Goal: Transaction & Acquisition: Purchase product/service

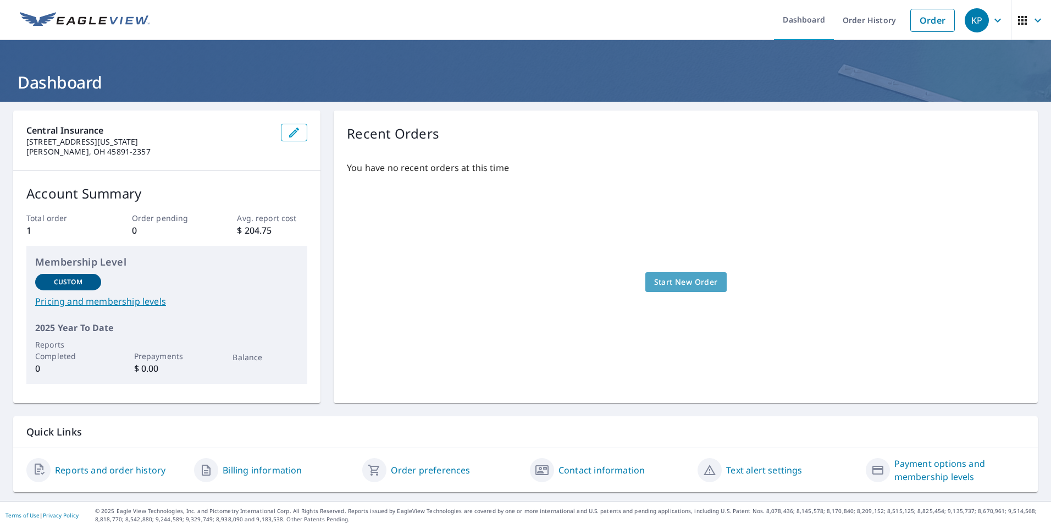
click at [663, 282] on span "Start New Order" at bounding box center [686, 282] width 64 height 14
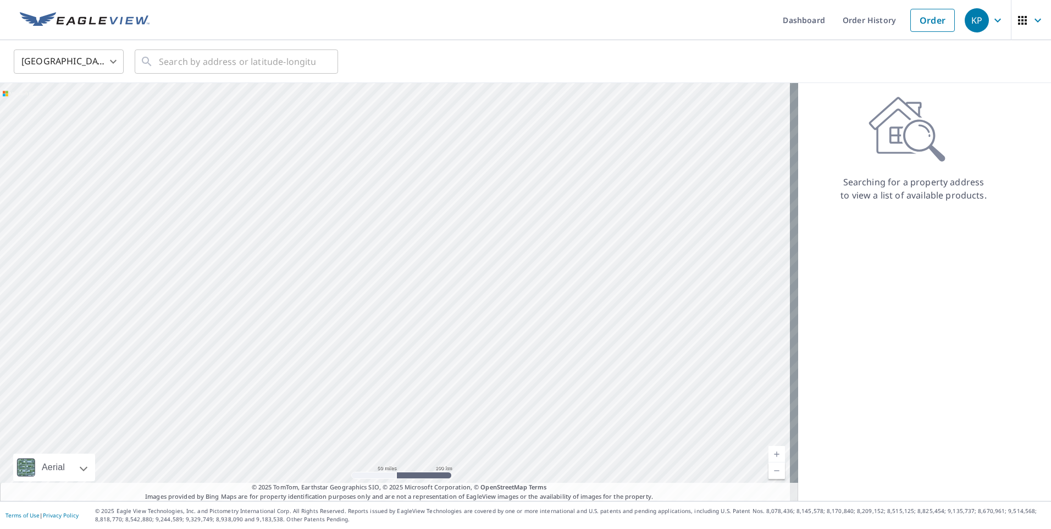
drag, startPoint x: 636, startPoint y: 278, endPoint x: 523, endPoint y: 329, distance: 124.4
click at [532, 331] on div at bounding box center [399, 292] width 798 height 418
click at [234, 54] on input "text" at bounding box center [237, 61] width 157 height 31
click at [209, 57] on input "text" at bounding box center [237, 61] width 157 height 31
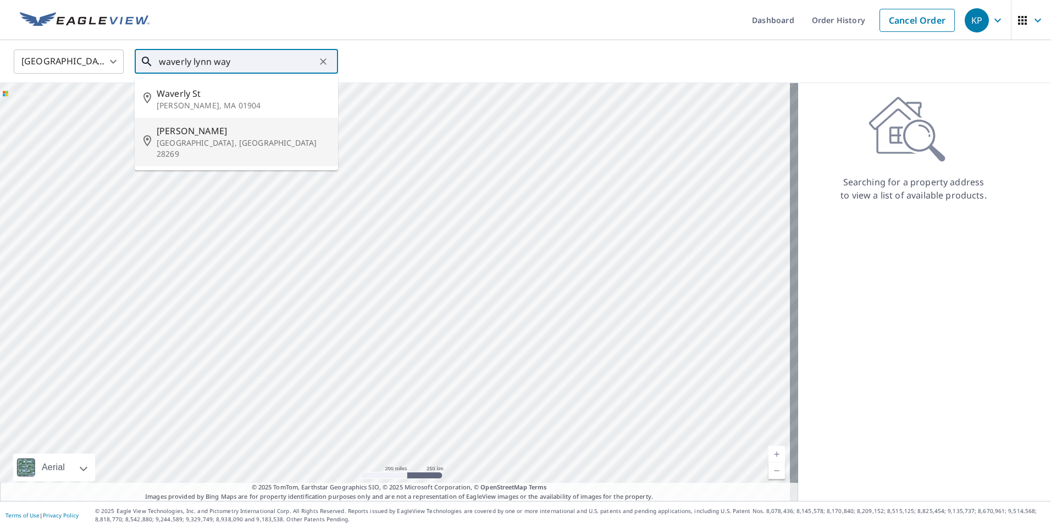
click at [223, 132] on span "[PERSON_NAME]" at bounding box center [243, 130] width 173 height 13
type input "[PERSON_NAME] Ln Charlotte, [GEOGRAPHIC_DATA] 28269"
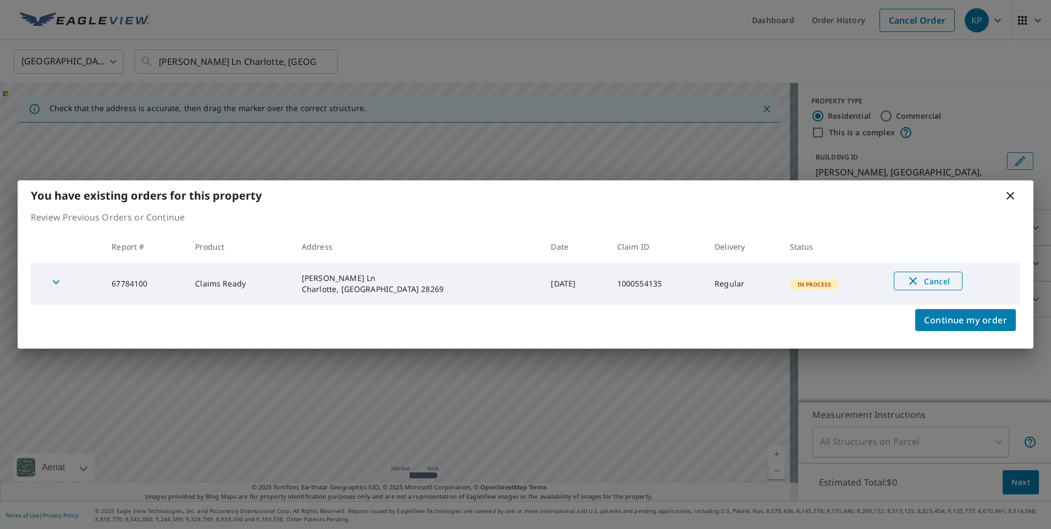
click at [927, 278] on span "Cancel" at bounding box center [928, 280] width 46 height 13
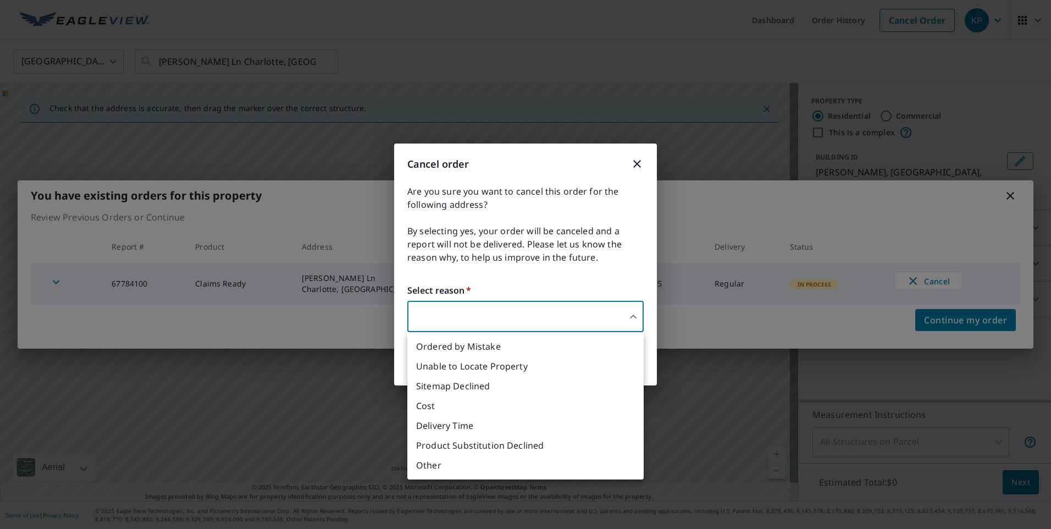
click at [535, 319] on body "KP KP Dashboard Order History Cancel Order KP United States [GEOGRAPHIC_DATA] ​…" at bounding box center [525, 264] width 1051 height 529
click at [543, 351] on li "Ordered by Mistake" at bounding box center [525, 346] width 236 height 20
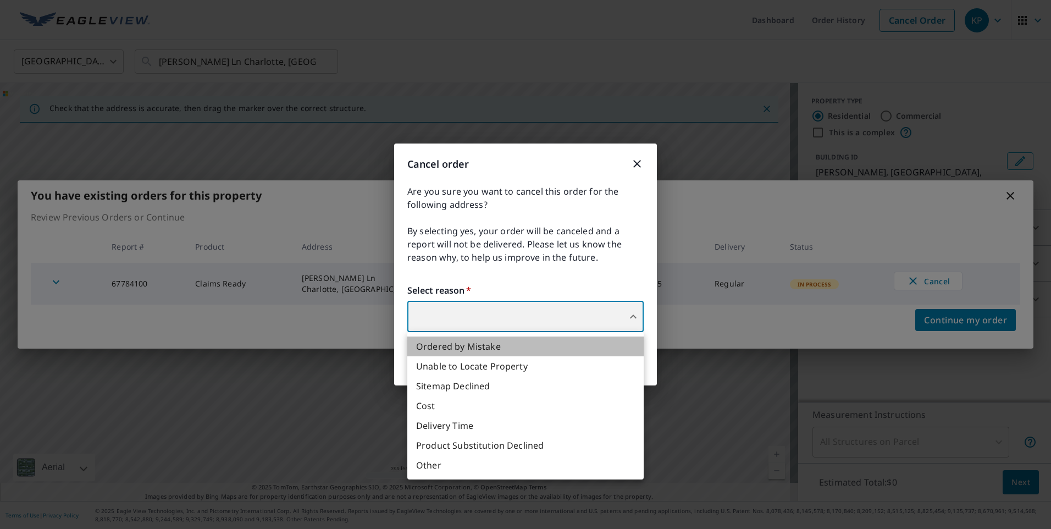
type input "30"
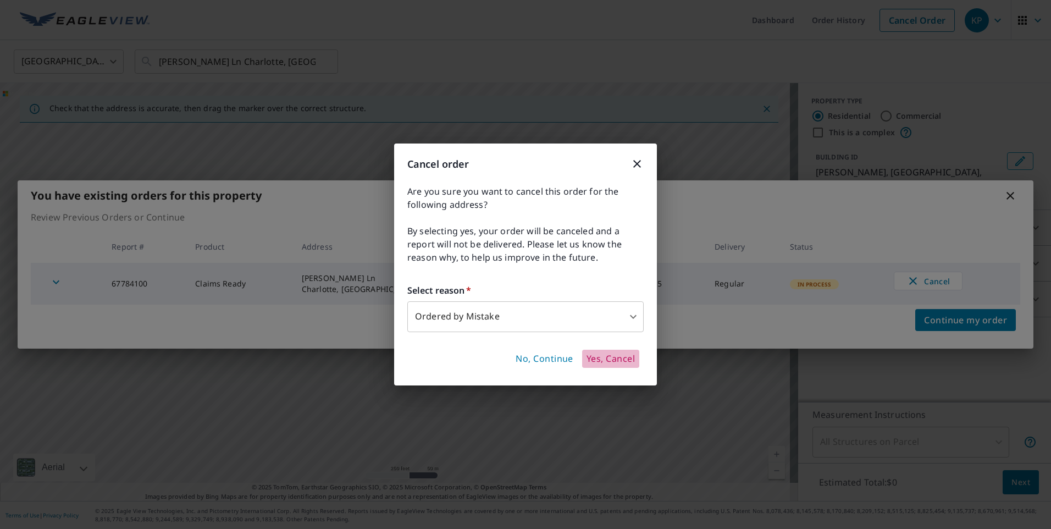
click at [608, 357] on span "Yes, Cancel" at bounding box center [610, 359] width 48 height 12
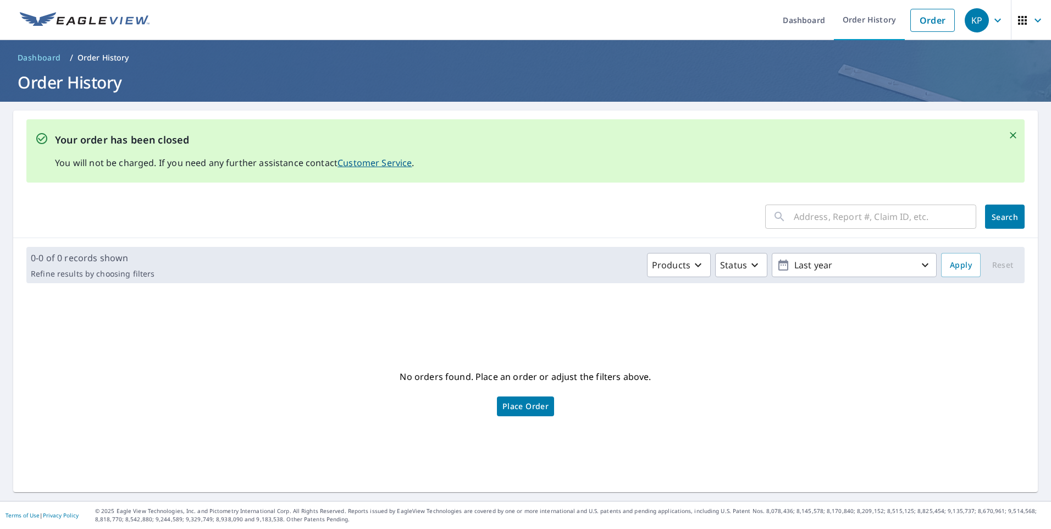
click at [52, 54] on span "Dashboard" at bounding box center [39, 57] width 43 height 11
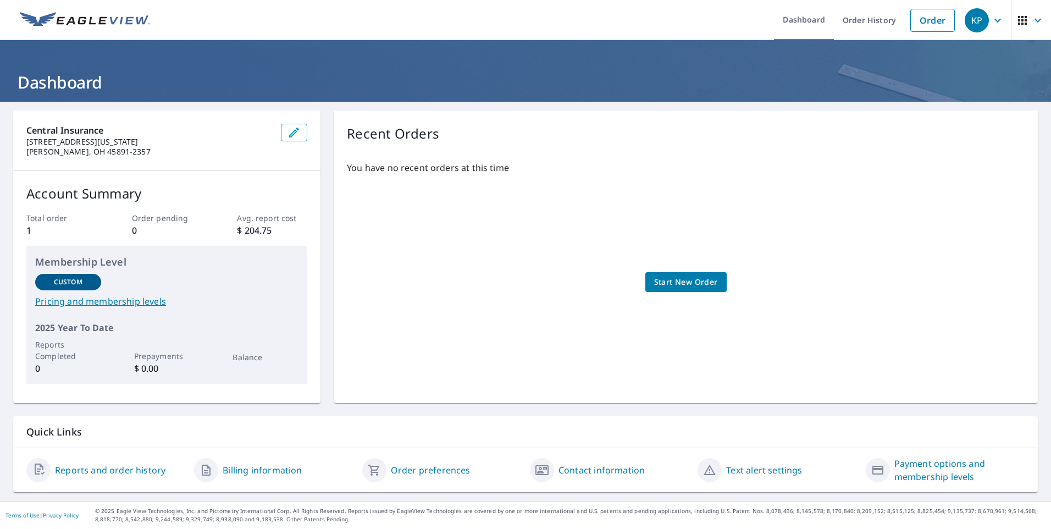
click at [670, 282] on span "Start New Order" at bounding box center [686, 282] width 64 height 14
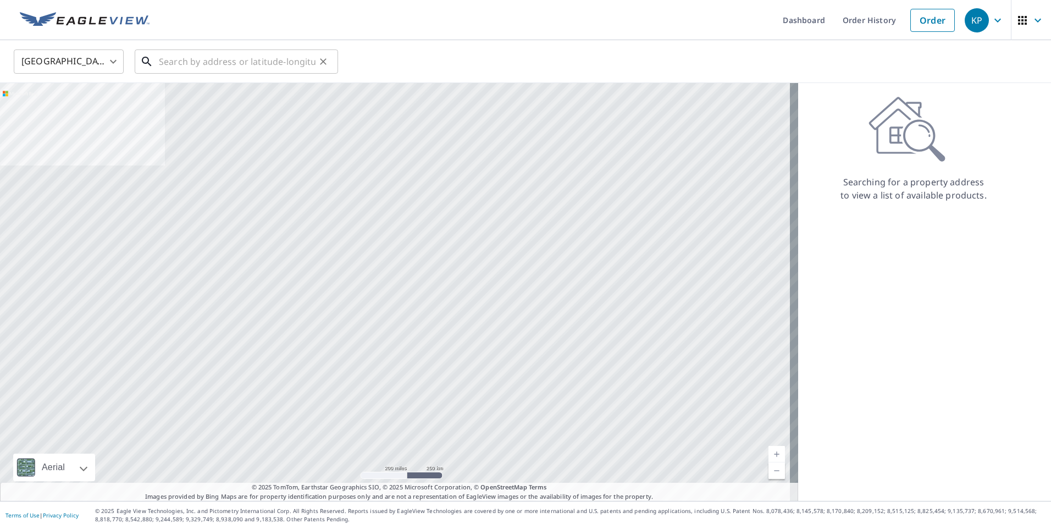
click at [216, 50] on input "text" at bounding box center [237, 61] width 157 height 31
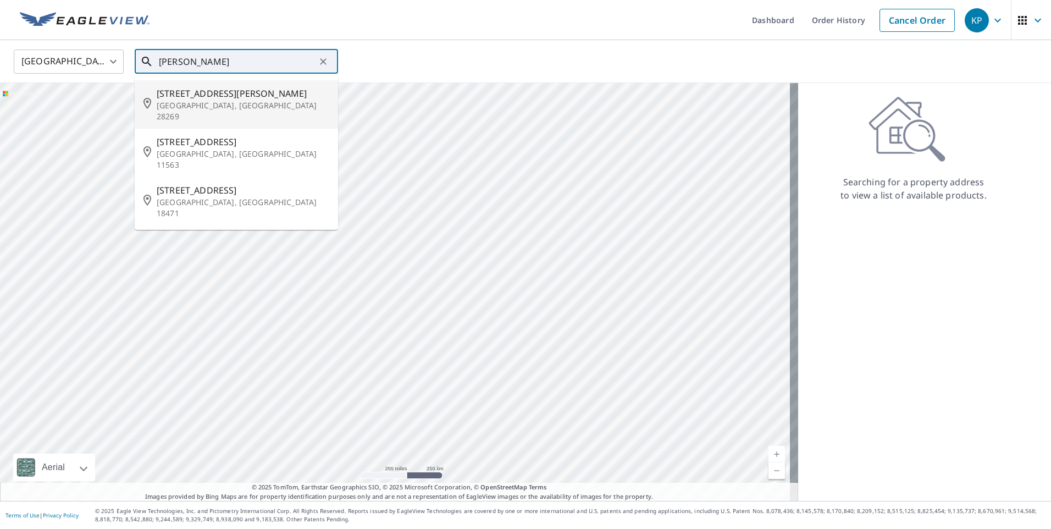
click at [215, 97] on span "[STREET_ADDRESS][PERSON_NAME]" at bounding box center [243, 93] width 173 height 13
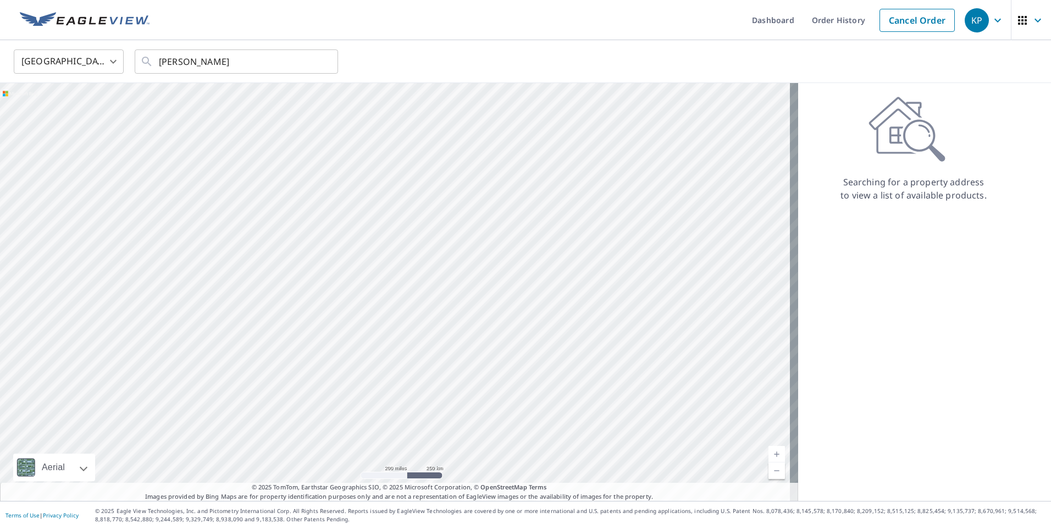
type input "[STREET_ADDRESS][PERSON_NAME]"
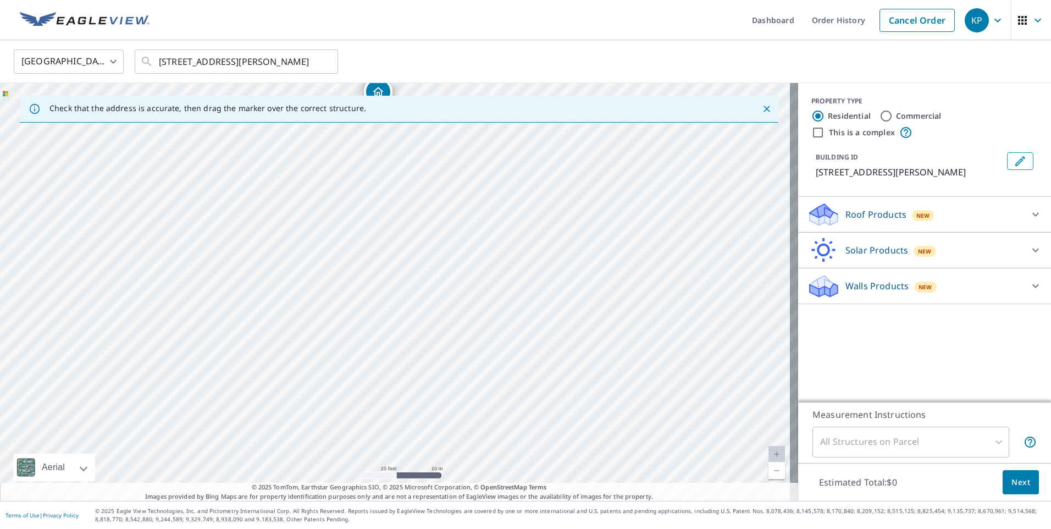
drag, startPoint x: 308, startPoint y: 332, endPoint x: 291, endPoint y: 153, distance: 179.4
click at [291, 153] on div "[STREET_ADDRESS][PERSON_NAME]" at bounding box center [399, 292] width 798 height 418
drag, startPoint x: 292, startPoint y: 238, endPoint x: 289, endPoint y: 217, distance: 21.6
click at [289, 217] on div "[STREET_ADDRESS][PERSON_NAME]" at bounding box center [399, 292] width 798 height 418
click at [879, 114] on input "Commercial" at bounding box center [885, 115] width 13 height 13
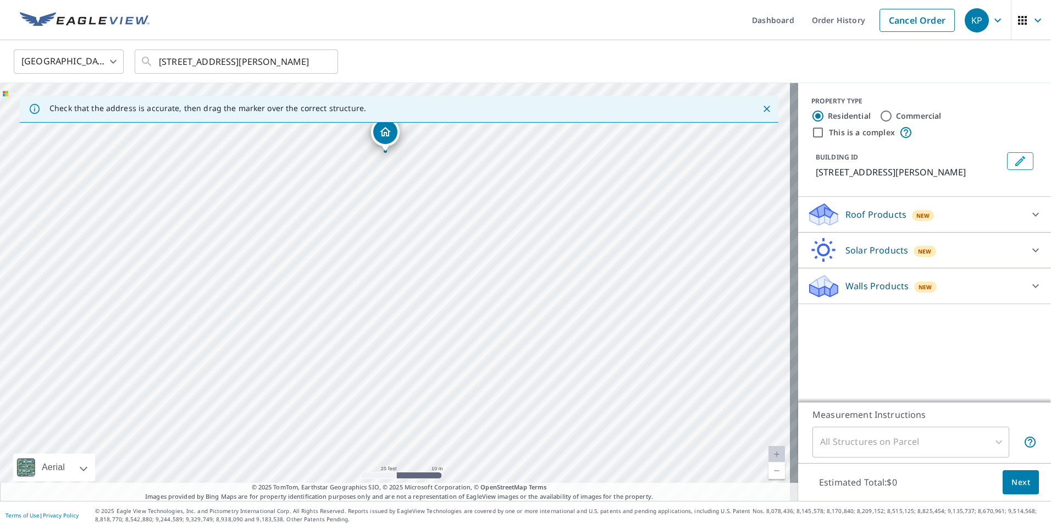
radio input "true"
type input "4"
click at [1029, 212] on icon at bounding box center [1035, 214] width 13 height 13
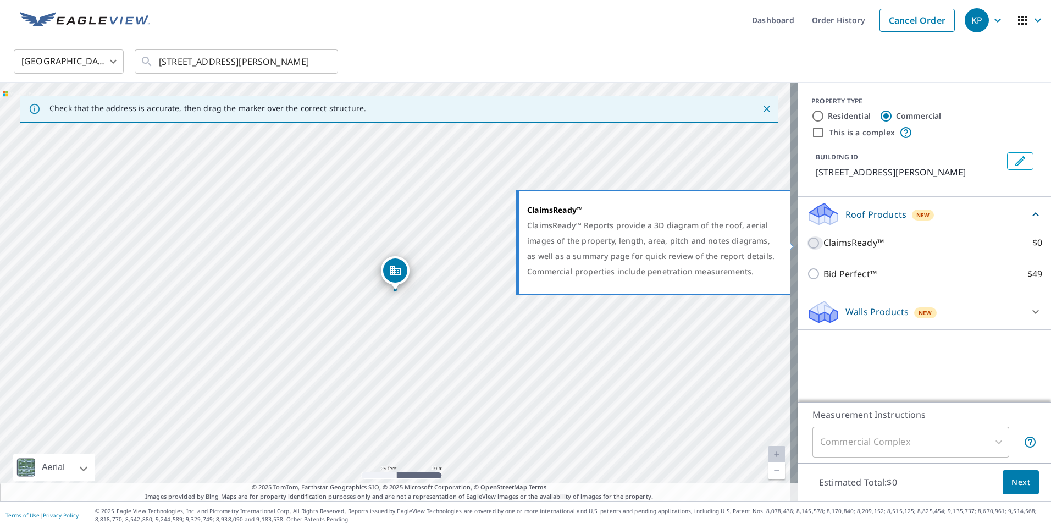
click at [807, 243] on input "ClaimsReady™ $0" at bounding box center [815, 242] width 16 height 13
checkbox input "true"
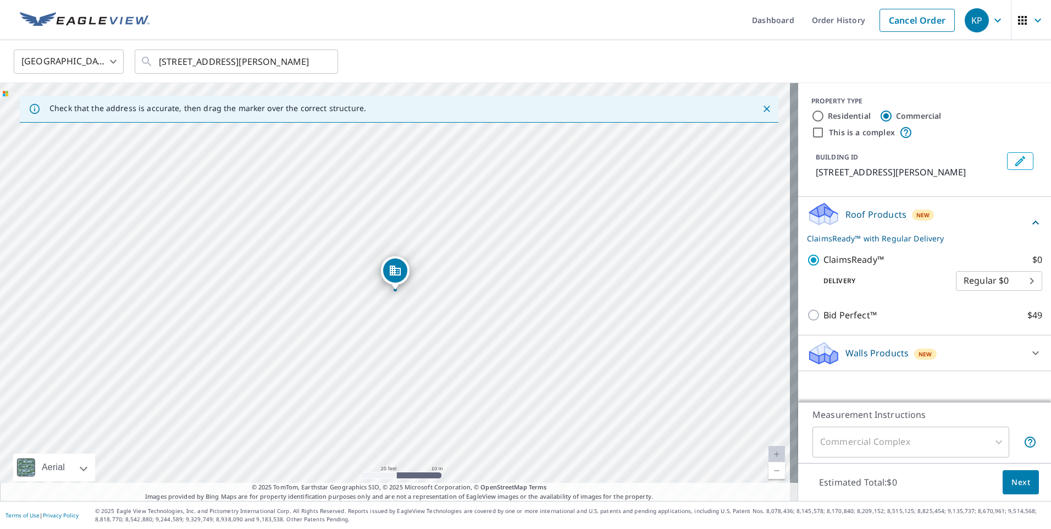
click at [979, 439] on div "Commercial Complex" at bounding box center [910, 441] width 197 height 31
click at [811, 133] on input "This is a complex" at bounding box center [817, 132] width 13 height 13
checkbox input "true"
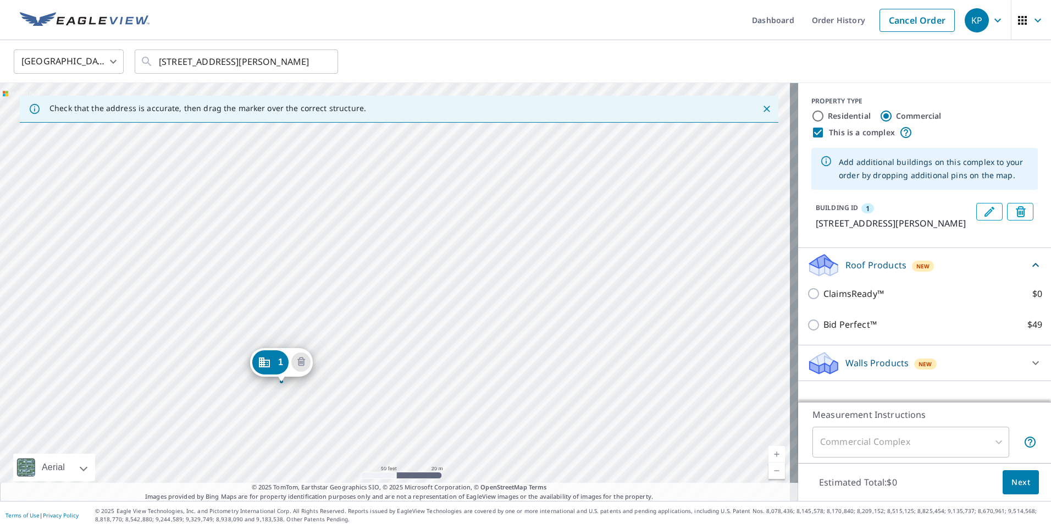
drag, startPoint x: 330, startPoint y: 219, endPoint x: 274, endPoint y: 364, distance: 155.7
click at [492, 248] on div "1 [STREET_ADDRESS][PERSON_NAME]" at bounding box center [399, 292] width 798 height 418
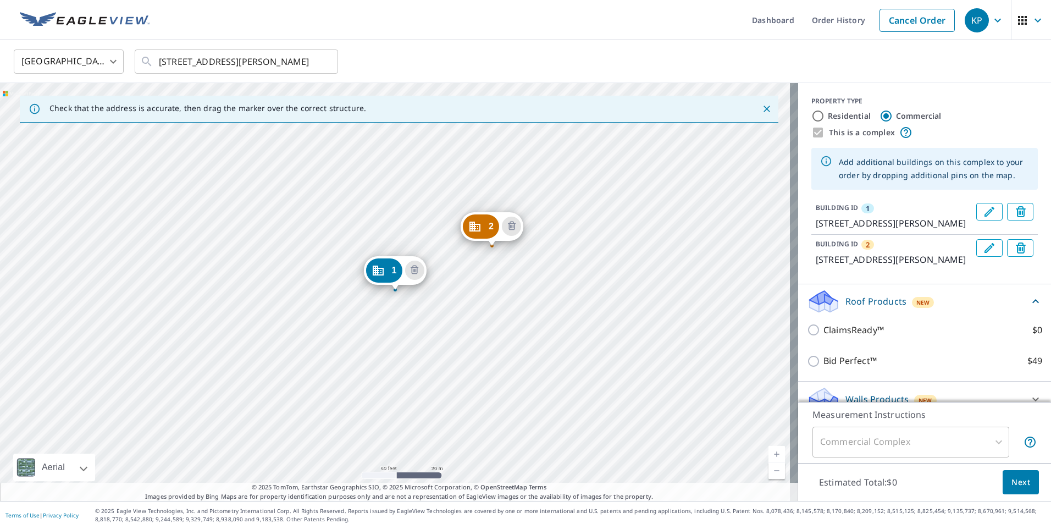
click at [536, 317] on div "2 [STREET_ADDRESS][PERSON_NAME] 1 [STREET_ADDRESS][PERSON_NAME]" at bounding box center [399, 292] width 798 height 418
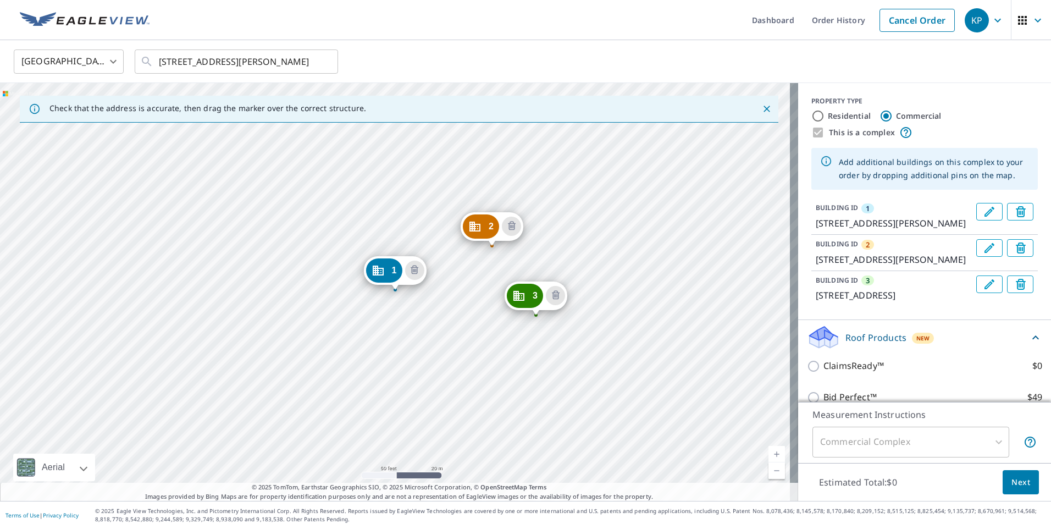
click at [430, 356] on div "2 [STREET_ADDRESS][PERSON_NAME] 3 [STREET_ADDRESS][PERSON_NAME] 1 [STREET_ADDRE…" at bounding box center [399, 292] width 798 height 418
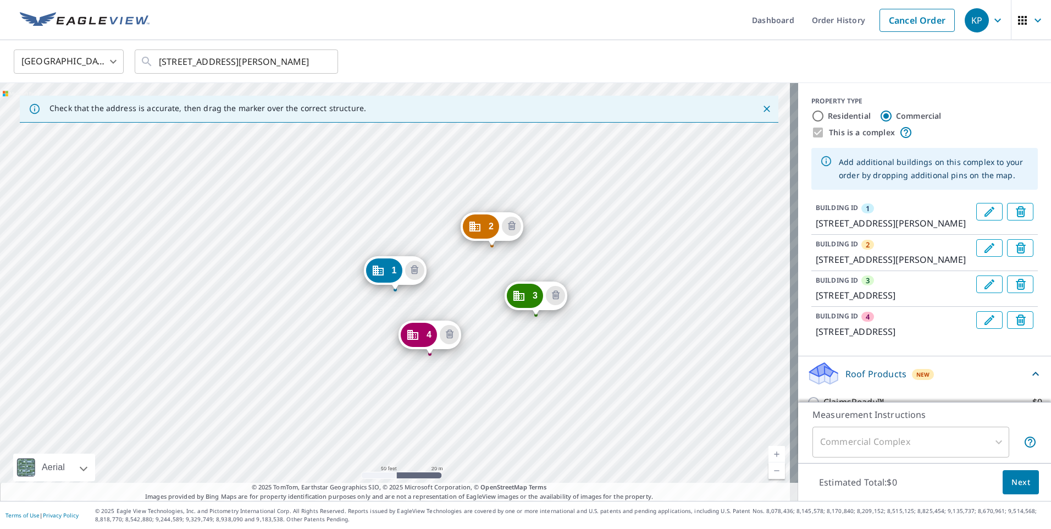
click at [629, 299] on div "2 [STREET_ADDRESS][PERSON_NAME] 3 [STREET_ADDRESS][PERSON_NAME] 4 [STREET_ADDRE…" at bounding box center [399, 292] width 798 height 418
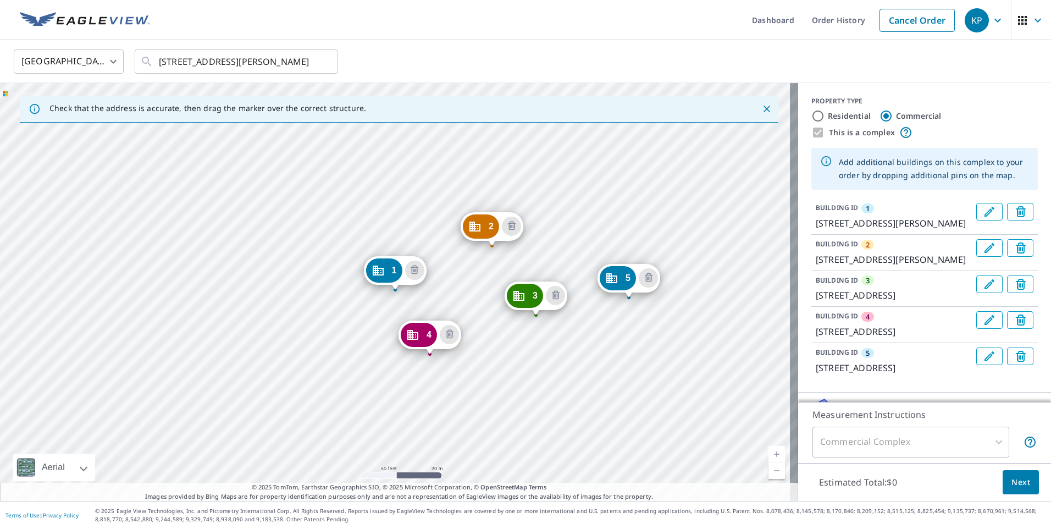
click at [650, 397] on div "2 [STREET_ADDRESS][PERSON_NAME] 3 [STREET_ADDRESS][PERSON_NAME] 4 [STREET_ADDRE…" at bounding box center [399, 292] width 798 height 418
click at [652, 399] on div "2 [STREET_ADDRESS][PERSON_NAME] 3 [STREET_ADDRESS][PERSON_NAME] 4 [STREET_ADDRE…" at bounding box center [399, 292] width 798 height 418
click at [573, 417] on div "2 [STREET_ADDRESS][PERSON_NAME] 3 [STREET_ADDRESS][PERSON_NAME] 4 [STREET_ADDRE…" at bounding box center [399, 292] width 798 height 418
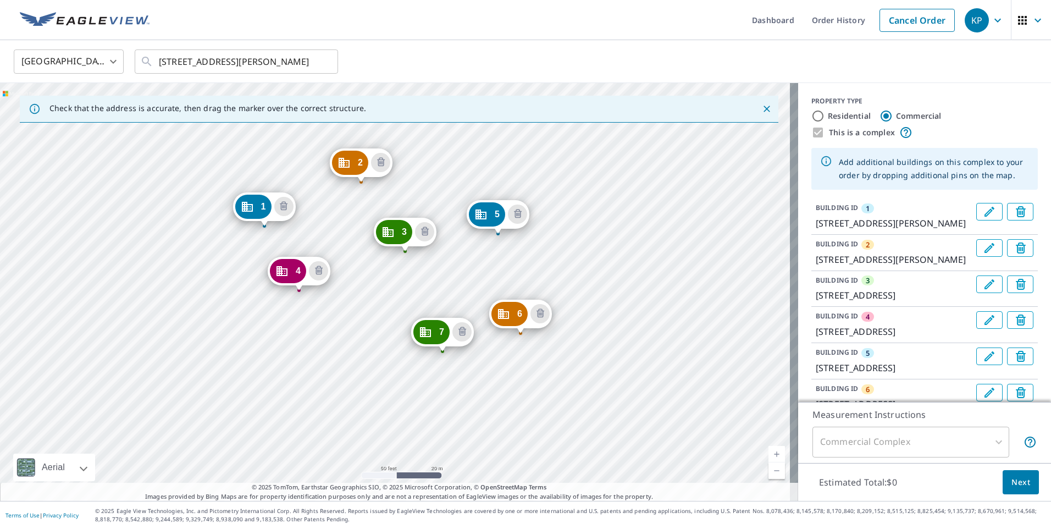
click at [371, 453] on div "2 [STREET_ADDRESS][PERSON_NAME] 3 [STREET_ADDRESS][PERSON_NAME] 4 [STREET_ADDRE…" at bounding box center [399, 292] width 798 height 418
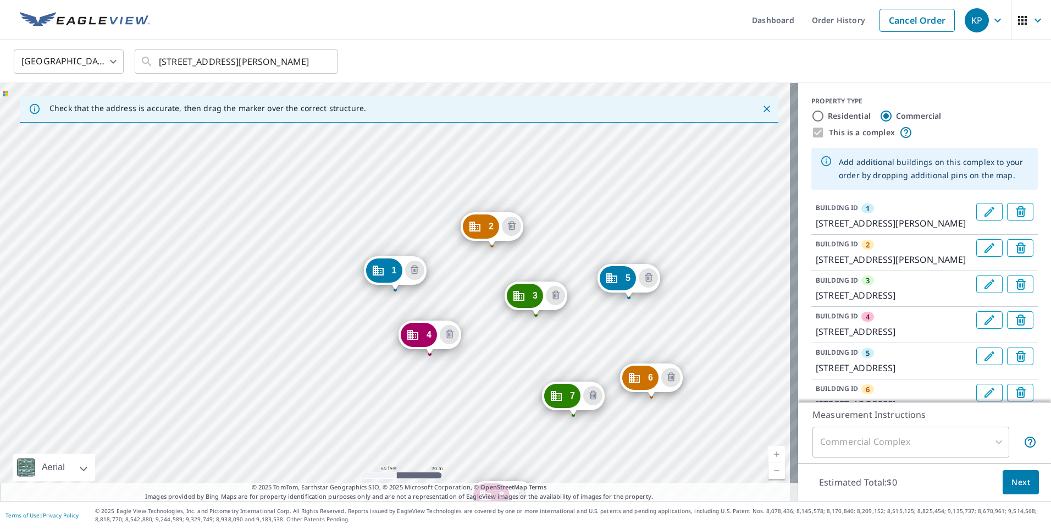
click at [769, 471] on link "Current Level 19, Zoom Out" at bounding box center [776, 470] width 16 height 16
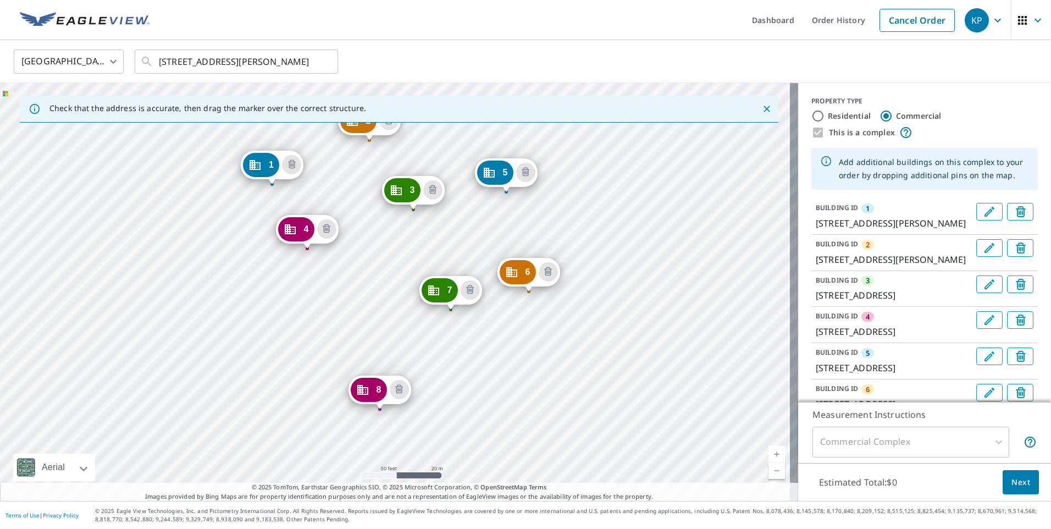
click at [475, 395] on div "2 [STREET_ADDRESS][PERSON_NAME] 3 [STREET_ADDRESS][PERSON_NAME] 4 [STREET_ADDRE…" at bounding box center [399, 292] width 798 height 418
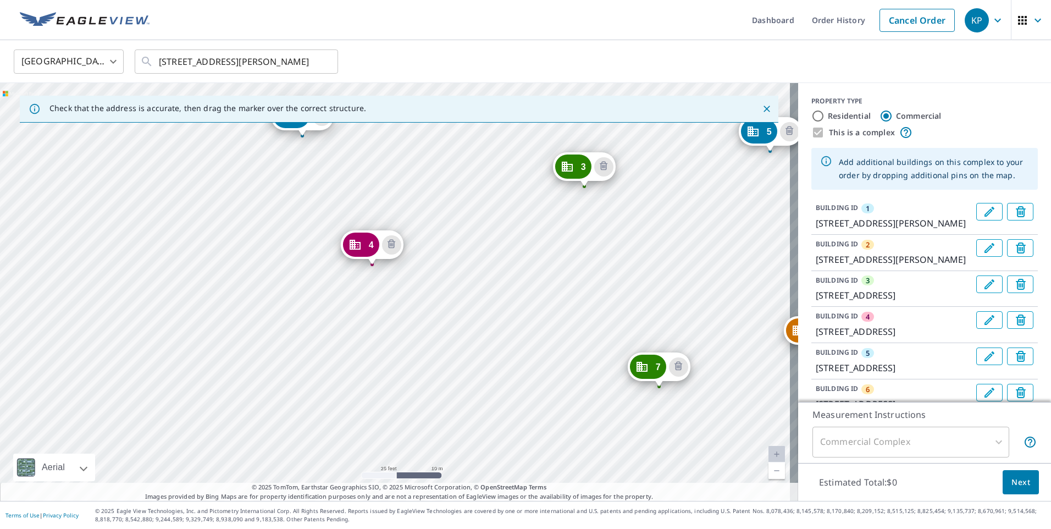
click at [449, 449] on div "2 [STREET_ADDRESS][PERSON_NAME] 3 [STREET_ADDRESS][PERSON_NAME] 4 [STREET_ADDRE…" at bounding box center [399, 292] width 798 height 418
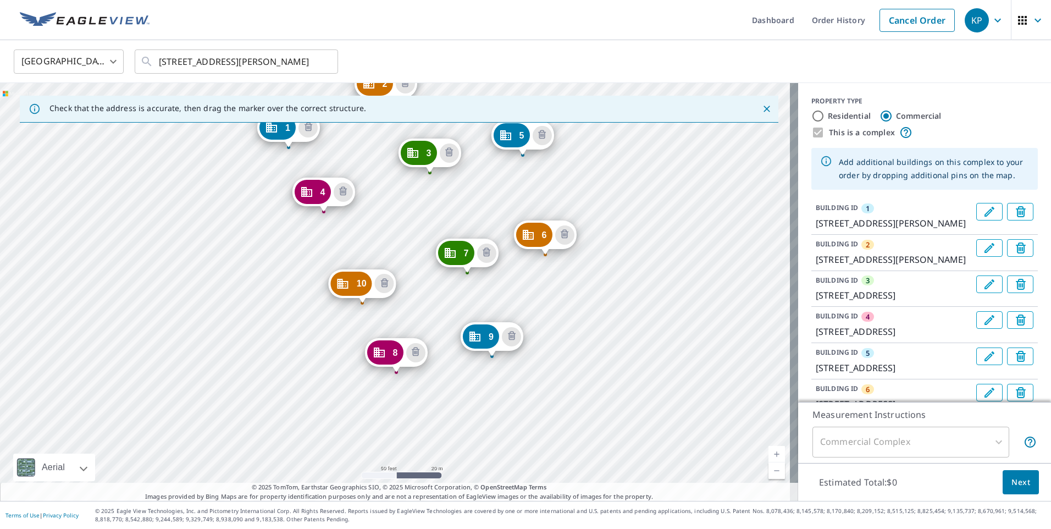
drag, startPoint x: 703, startPoint y: 406, endPoint x: 698, endPoint y: 367, distance: 38.9
click at [698, 367] on div "2 [STREET_ADDRESS] 3 [STREET_ADDRESS][PERSON_NAME] 4 [STREET_ADDRESS][PERSON_NA…" at bounding box center [399, 292] width 798 height 418
click at [624, 410] on div "2 [STREET_ADDRESS] 3 [STREET_ADDRESS][PERSON_NAME] 4 [STREET_ADDRESS][PERSON_NA…" at bounding box center [399, 292] width 798 height 418
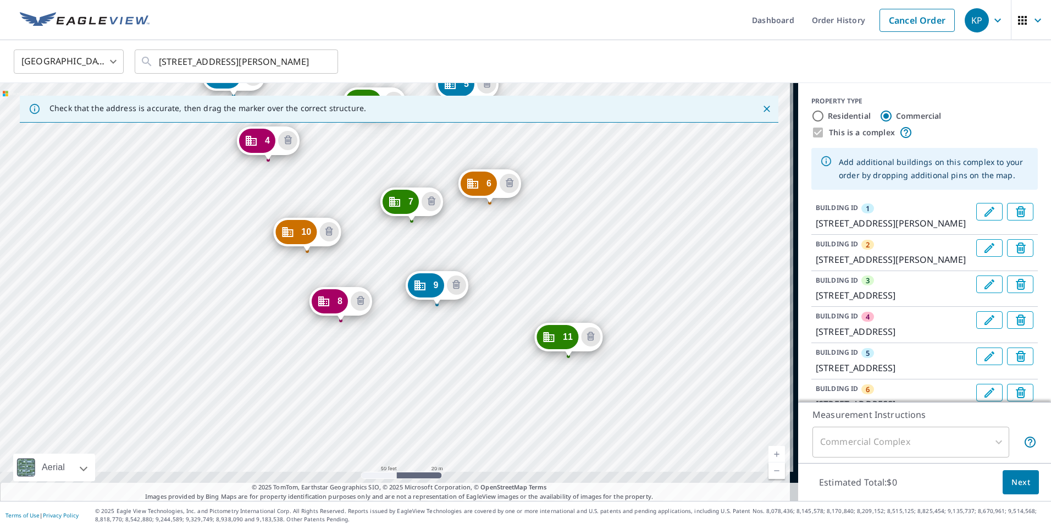
drag, startPoint x: 673, startPoint y: 442, endPoint x: 509, endPoint y: 248, distance: 253.5
click at [509, 248] on div "2 [STREET_ADDRESS] 3 [STREET_ADDRESS][PERSON_NAME] 4 [STREET_ADDRESS][PERSON_NA…" at bounding box center [399, 292] width 798 height 418
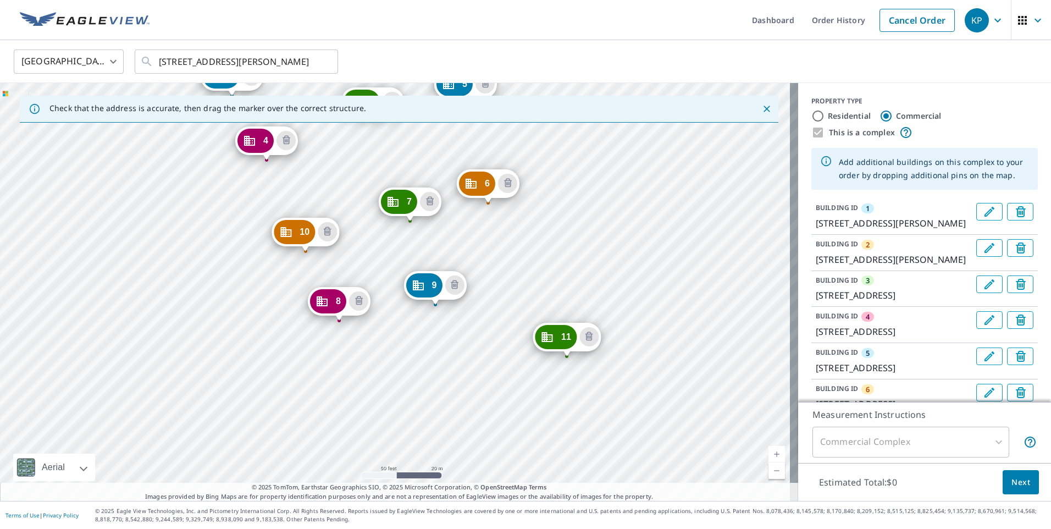
click at [657, 352] on div "2 [STREET_ADDRESS] 3 [STREET_ADDRESS][PERSON_NAME] 4 [STREET_ADDRESS][PERSON_NA…" at bounding box center [399, 292] width 798 height 418
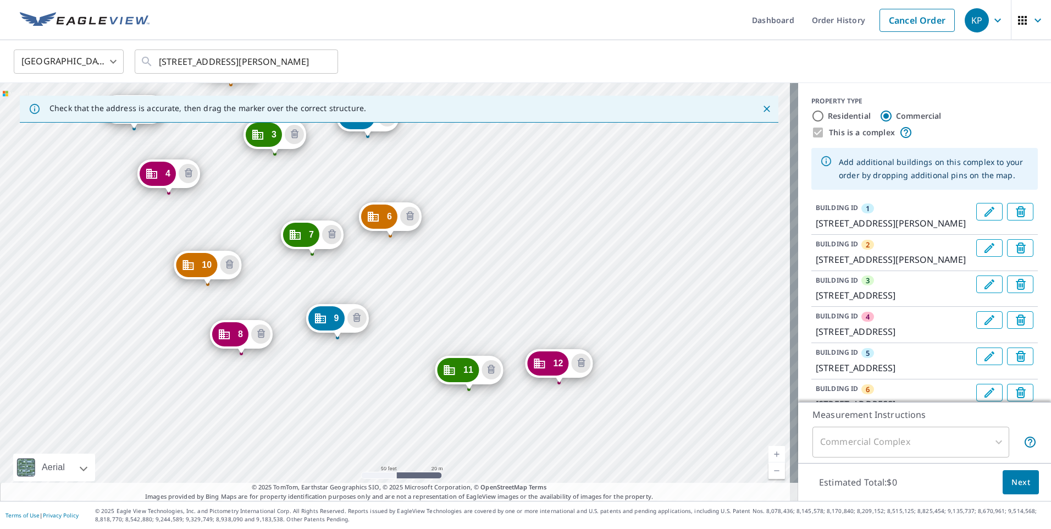
drag, startPoint x: 721, startPoint y: 378, endPoint x: 458, endPoint y: 217, distance: 308.6
click at [458, 217] on div "2 [STREET_ADDRESS] 3 [STREET_ADDRESS][PERSON_NAME] 4 [STREET_ADDRESS][PERSON_NA…" at bounding box center [399, 292] width 798 height 418
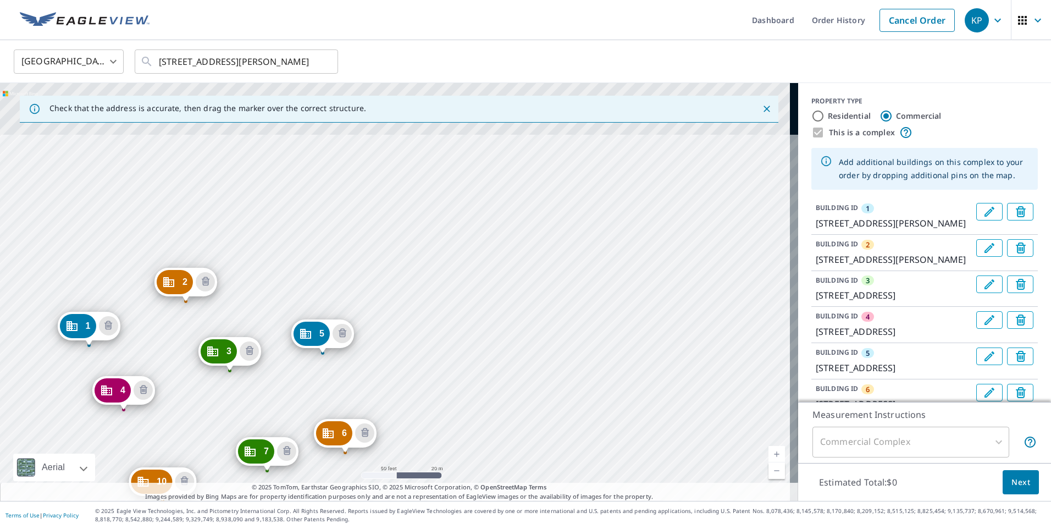
drag, startPoint x: 573, startPoint y: 374, endPoint x: 570, endPoint y: 428, distance: 53.4
click at [570, 428] on div "2 [STREET_ADDRESS] 3 [STREET_ADDRESS][PERSON_NAME] 4 [STREET_ADDRESS][PERSON_NA…" at bounding box center [399, 292] width 798 height 418
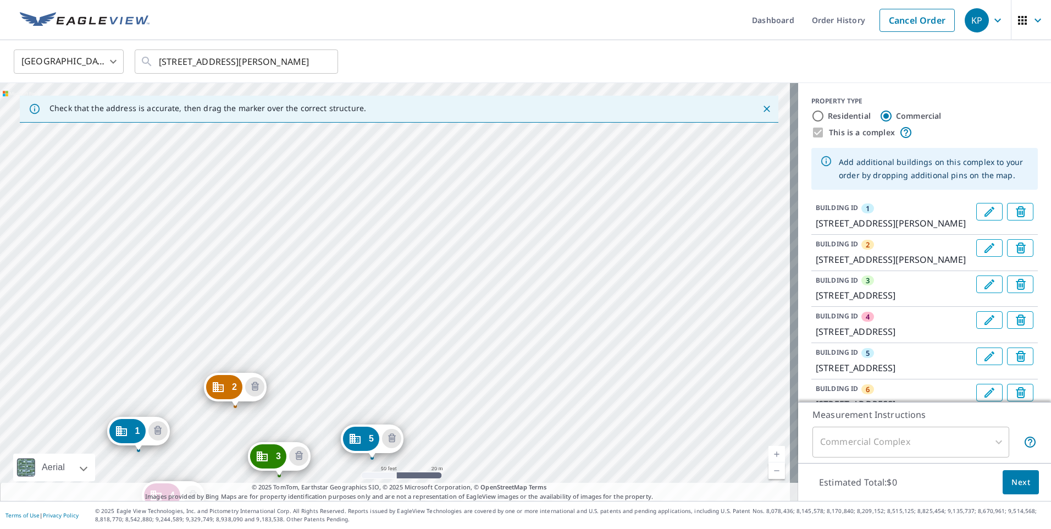
click at [593, 314] on div "2 [STREET_ADDRESS] 3 [STREET_ADDRESS][PERSON_NAME] 4 [STREET_ADDRESS][PERSON_NA…" at bounding box center [399, 292] width 798 height 418
click at [436, 236] on div "2 [STREET_ADDRESS] 3 [STREET_ADDRESS][PERSON_NAME] 4 [STREET_ADDRESS][PERSON_NA…" at bounding box center [399, 292] width 798 height 418
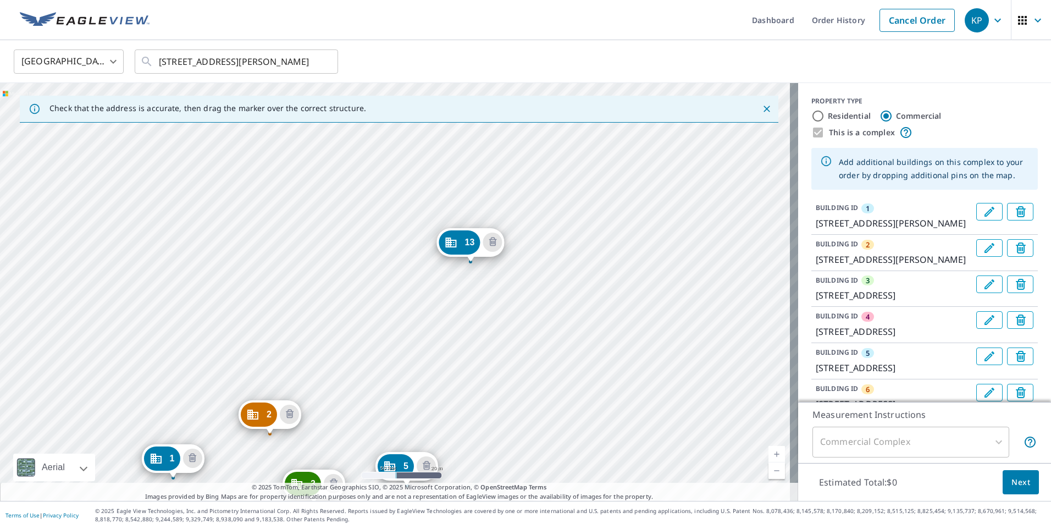
drag, startPoint x: 413, startPoint y: 369, endPoint x: 401, endPoint y: 380, distance: 16.3
click at [401, 380] on div "2 [STREET_ADDRESS] 3 [STREET_ADDRESS][PERSON_NAME] 4 [STREET_ADDRESS][PERSON_NA…" at bounding box center [399, 292] width 798 height 418
click at [585, 234] on div "2 [STREET_ADDRESS] 3 [STREET_ADDRESS][PERSON_NAME] 4 [STREET_ADDRESS][PERSON_NA…" at bounding box center [399, 292] width 798 height 418
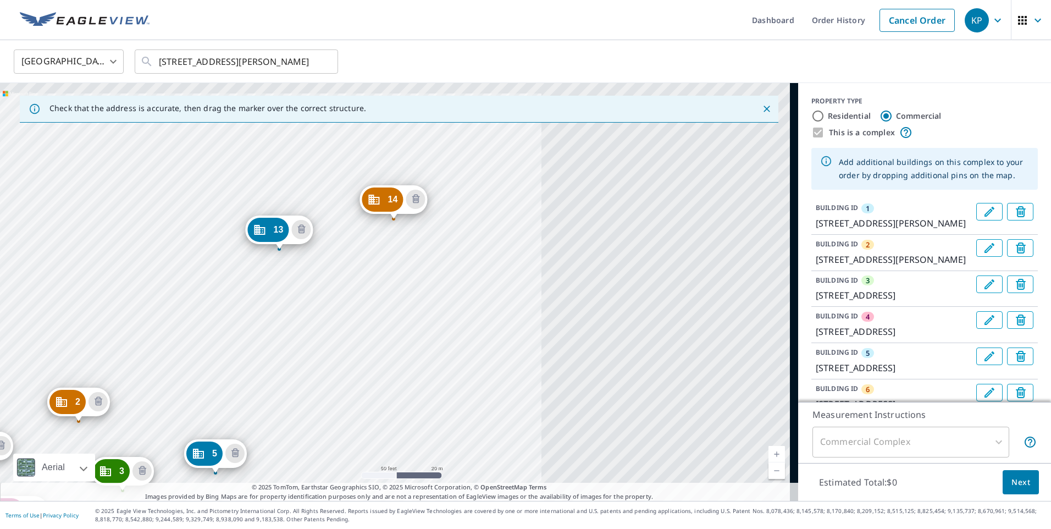
drag, startPoint x: 307, startPoint y: 320, endPoint x: 252, endPoint y: 361, distance: 68.4
click at [253, 361] on div "2 [STREET_ADDRESS] 3 [STREET_ADDRESS][PERSON_NAME] 4 [STREET_ADDRESS][PERSON_NA…" at bounding box center [399, 292] width 798 height 418
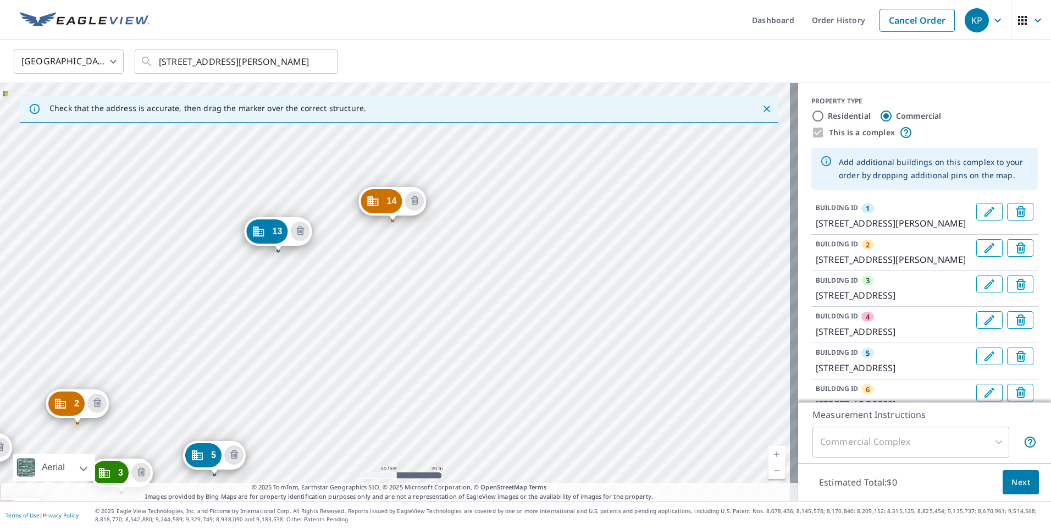
click at [392, 320] on div "2 [STREET_ADDRESS] 3 [STREET_ADDRESS][PERSON_NAME] 4 [STREET_ADDRESS][PERSON_NA…" at bounding box center [399, 292] width 798 height 418
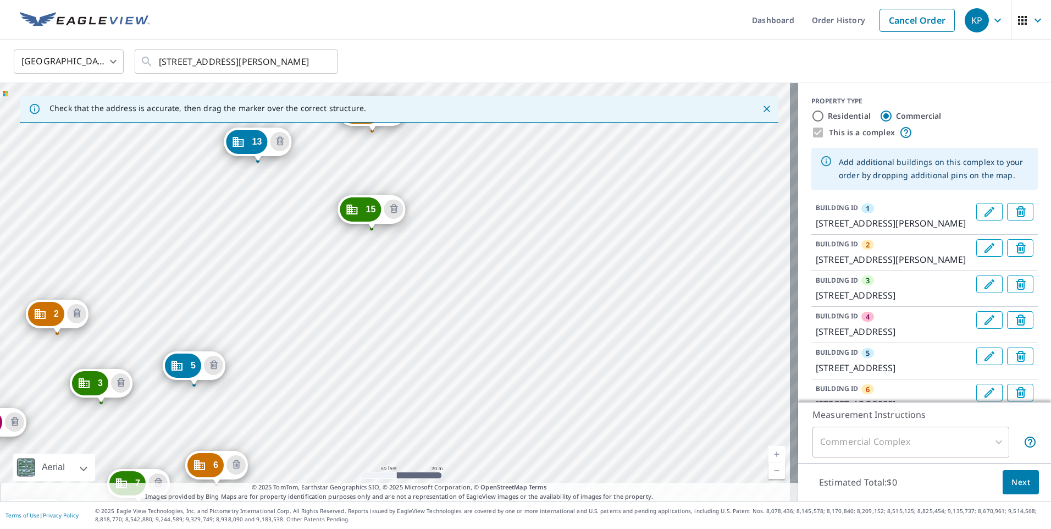
drag, startPoint x: 668, startPoint y: 226, endPoint x: 233, endPoint y: 313, distance: 443.4
click at [233, 313] on div "2 [STREET_ADDRESS] 3 [STREET_ADDRESS][PERSON_NAME] 4 [STREET_ADDRESS][PERSON_NA…" at bounding box center [399, 292] width 798 height 418
click at [382, 345] on div "2 [STREET_ADDRESS] 3 [STREET_ADDRESS][PERSON_NAME] 4 [STREET_ADDRESS][PERSON_NA…" at bounding box center [399, 292] width 798 height 418
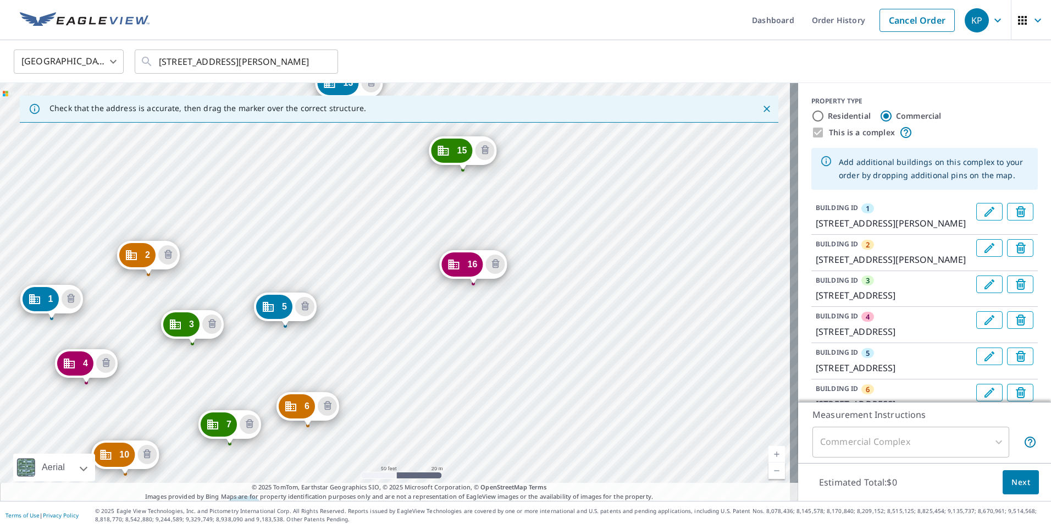
drag, startPoint x: 708, startPoint y: 303, endPoint x: 365, endPoint y: 331, distance: 344.6
click at [365, 331] on div "2 [STREET_ADDRESS] 3 [STREET_ADDRESS][PERSON_NAME] 4 [STREET_ADDRESS][PERSON_NA…" at bounding box center [399, 292] width 798 height 418
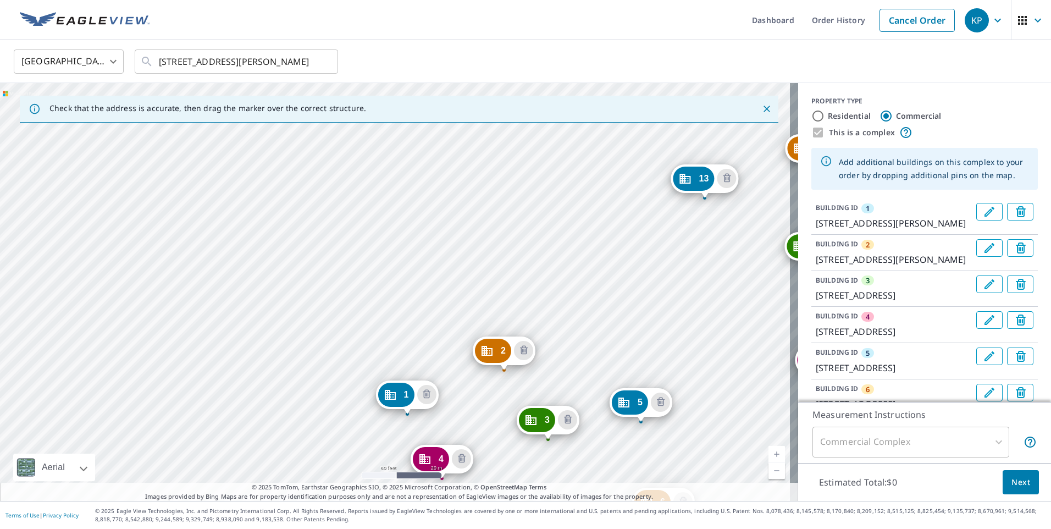
drag, startPoint x: 216, startPoint y: 197, endPoint x: 571, endPoint y: 292, distance: 368.2
click at [571, 292] on div "2 [STREET_ADDRESS] 3 [STREET_ADDRESS][PERSON_NAME] 4 [STREET_ADDRESS][PERSON_NA…" at bounding box center [399, 292] width 798 height 418
click at [375, 329] on div "2 [STREET_ADDRESS] 3 [STREET_ADDRESS][PERSON_NAME] 4 [STREET_ADDRESS][PERSON_NA…" at bounding box center [399, 292] width 798 height 418
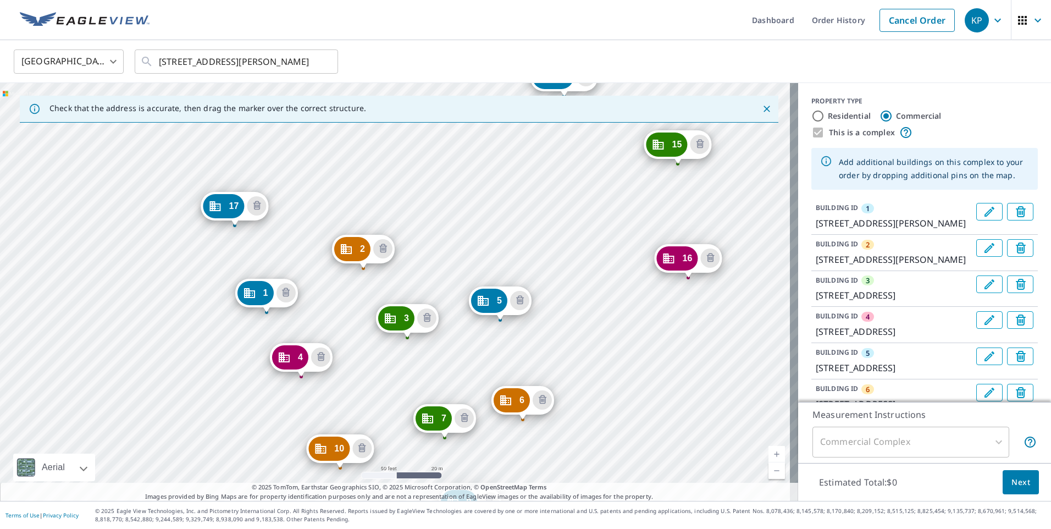
drag, startPoint x: 640, startPoint y: 311, endPoint x: 511, endPoint y: 334, distance: 130.5
click at [511, 334] on div "2 [STREET_ADDRESS] 3 [STREET_ADDRESS][PERSON_NAME] 4 [STREET_ADDRESS][PERSON_NA…" at bounding box center [399, 292] width 798 height 418
click at [446, 260] on div "2 [STREET_ADDRESS] 3 [STREET_ADDRESS][PERSON_NAME] 4 [STREET_ADDRESS][PERSON_NA…" at bounding box center [399, 292] width 798 height 418
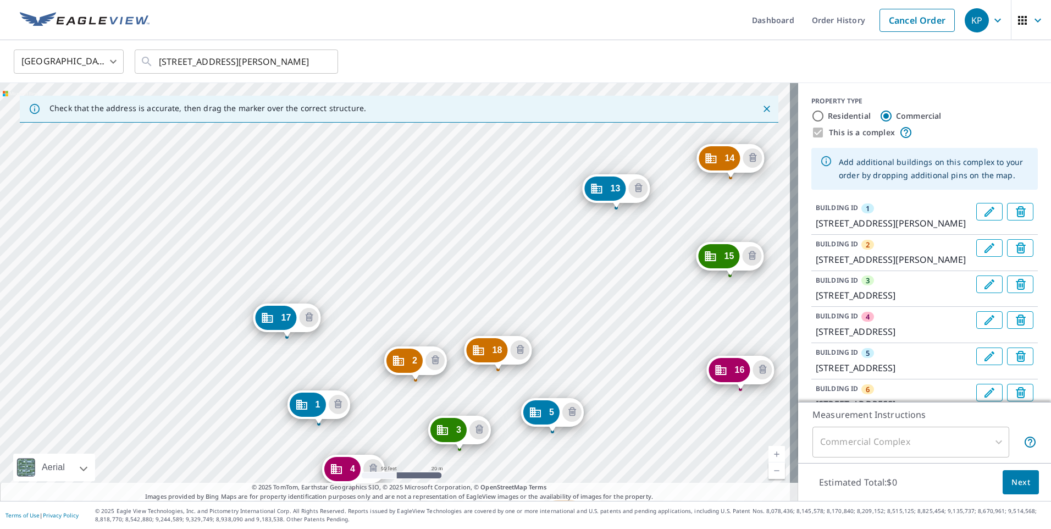
drag, startPoint x: 623, startPoint y: 162, endPoint x: 546, endPoint y: 296, distance: 154.3
click at [546, 296] on div "2 [STREET_ADDRESS] 3 [STREET_ADDRESS][PERSON_NAME] 4 [STREET_ADDRESS][PERSON_NA…" at bounding box center [399, 292] width 798 height 418
click at [537, 237] on div "2 [STREET_ADDRESS] 3 [STREET_ADDRESS][PERSON_NAME] 4 [STREET_ADDRESS][PERSON_NA…" at bounding box center [399, 292] width 798 height 418
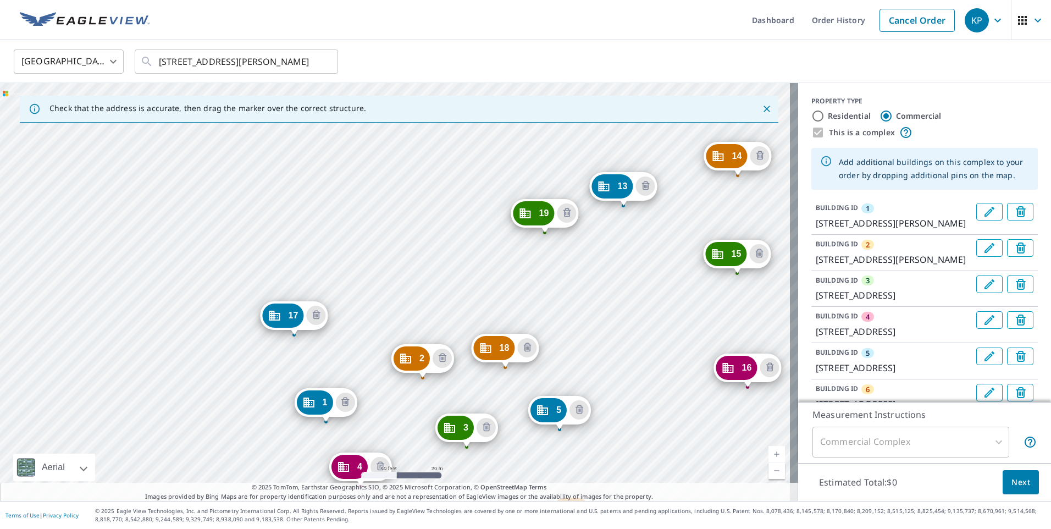
click at [609, 304] on div "2 [STREET_ADDRESS] 3 [STREET_ADDRESS][PERSON_NAME] 4 [STREET_ADDRESS][PERSON_NA…" at bounding box center [399, 292] width 798 height 418
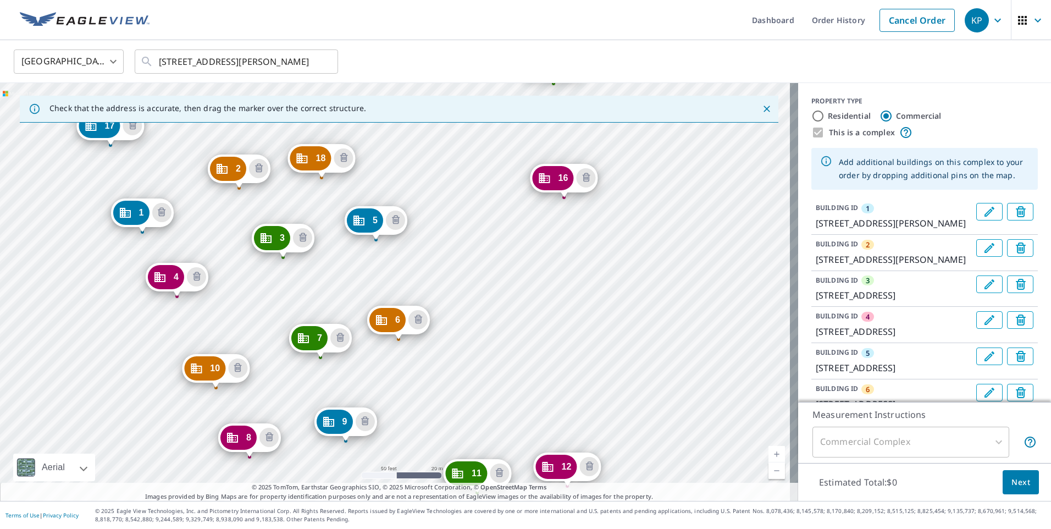
click at [480, 213] on div "2 [STREET_ADDRESS] 3 [STREET_ADDRESS][PERSON_NAME] 4 [STREET_ADDRESS][PERSON_NA…" at bounding box center [399, 292] width 798 height 418
click at [475, 329] on div "2 [STREET_ADDRESS] 3 [STREET_ADDRESS][PERSON_NAME] 4 [STREET_ADDRESS][PERSON_NA…" at bounding box center [399, 292] width 798 height 418
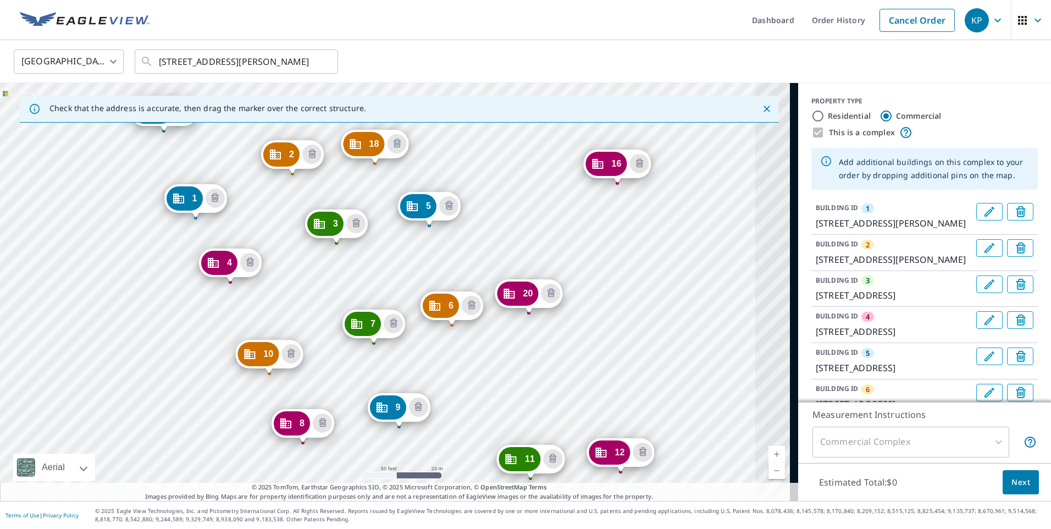
drag, startPoint x: 613, startPoint y: 332, endPoint x: 413, endPoint y: 260, distance: 212.1
click at [413, 260] on div "2 [STREET_ADDRESS] 3 [STREET_ADDRESS][PERSON_NAME] 4 [STREET_ADDRESS][PERSON_NA…" at bounding box center [399, 292] width 798 height 418
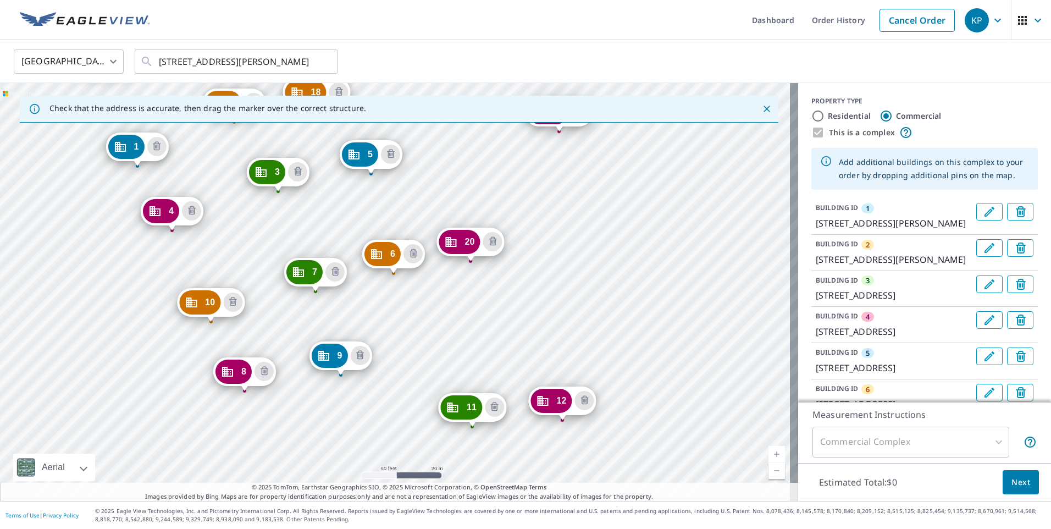
click at [575, 334] on div "2 [STREET_ADDRESS] 3 [STREET_ADDRESS][PERSON_NAME] 4 [STREET_ADDRESS][PERSON_NA…" at bounding box center [399, 292] width 798 height 418
click at [571, 337] on div "2 [STREET_ADDRESS] 3 [STREET_ADDRESS][PERSON_NAME] 4 [STREET_ADDRESS][PERSON_NA…" at bounding box center [399, 292] width 798 height 418
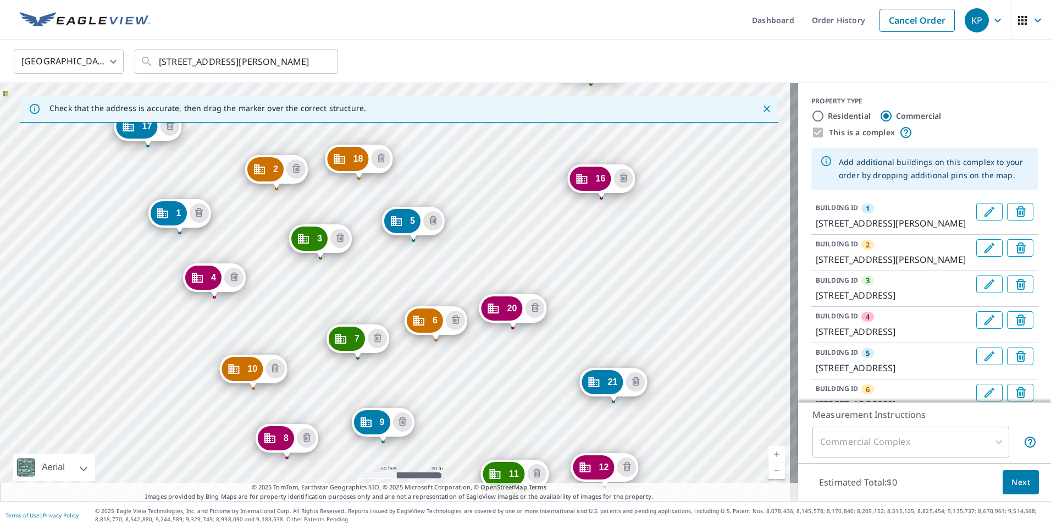
click at [428, 278] on div "2 [STREET_ADDRESS] 3 [STREET_ADDRESS][PERSON_NAME] 4 [STREET_ADDRESS][PERSON_NA…" at bounding box center [399, 292] width 798 height 418
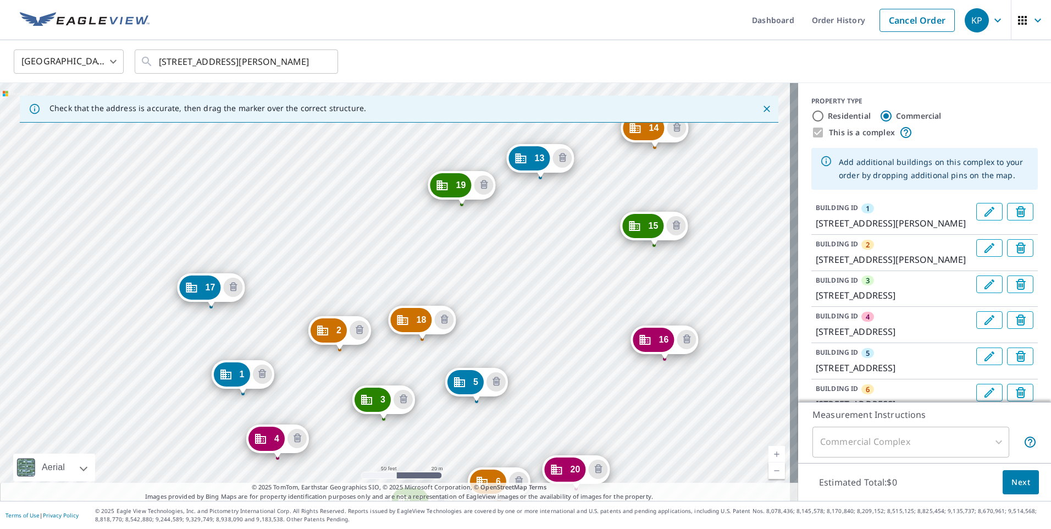
drag, startPoint x: 505, startPoint y: 245, endPoint x: 568, endPoint y: 406, distance: 173.0
click at [568, 406] on div "2 [STREET_ADDRESS] 3 [STREET_ADDRESS][PERSON_NAME] 4 [STREET_ADDRESS][PERSON_NA…" at bounding box center [399, 292] width 798 height 418
click at [381, 251] on div "2 [STREET_ADDRESS] 3 [STREET_ADDRESS][PERSON_NAME] 4 [STREET_ADDRESS][PERSON_NA…" at bounding box center [399, 292] width 798 height 418
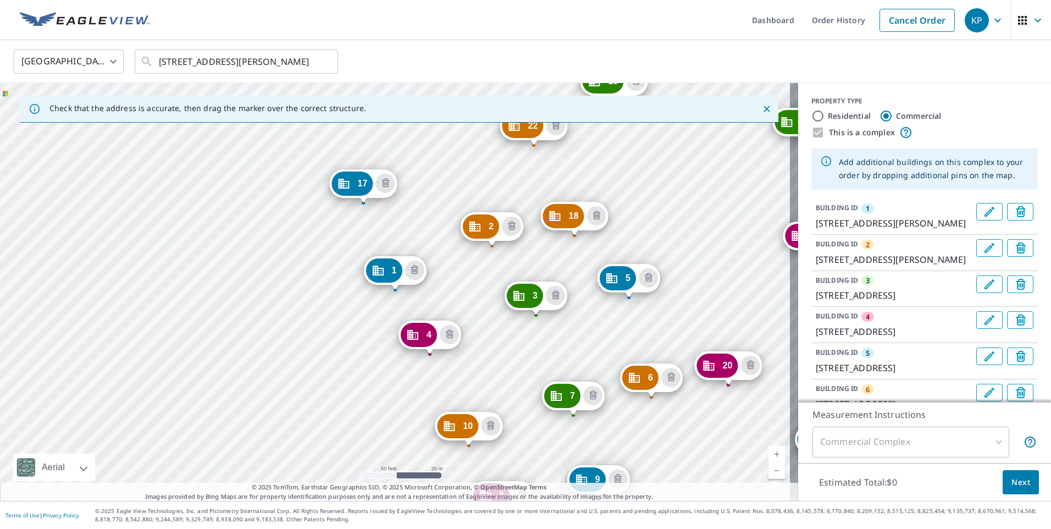
click at [658, 205] on div "2 [STREET_ADDRESS] 3 [STREET_ADDRESS][PERSON_NAME] 4 [STREET_ADDRESS][PERSON_NA…" at bounding box center [399, 292] width 798 height 418
click at [710, 261] on div "2 [STREET_ADDRESS] 3 [STREET_ADDRESS][PERSON_NAME] 4 [STREET_ADDRESS][PERSON_NA…" at bounding box center [399, 292] width 798 height 418
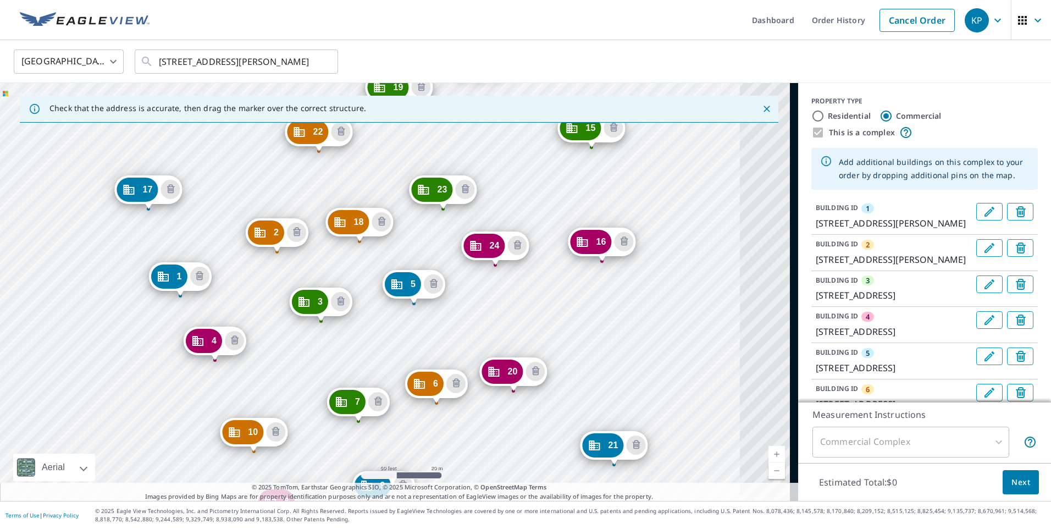
drag, startPoint x: 693, startPoint y: 308, endPoint x: 478, endPoint y: 314, distance: 214.9
click at [478, 314] on div "2 [STREET_ADDRESS] 3 [STREET_ADDRESS][PERSON_NAME] 4 [STREET_ADDRESS][PERSON_NA…" at bounding box center [399, 292] width 798 height 418
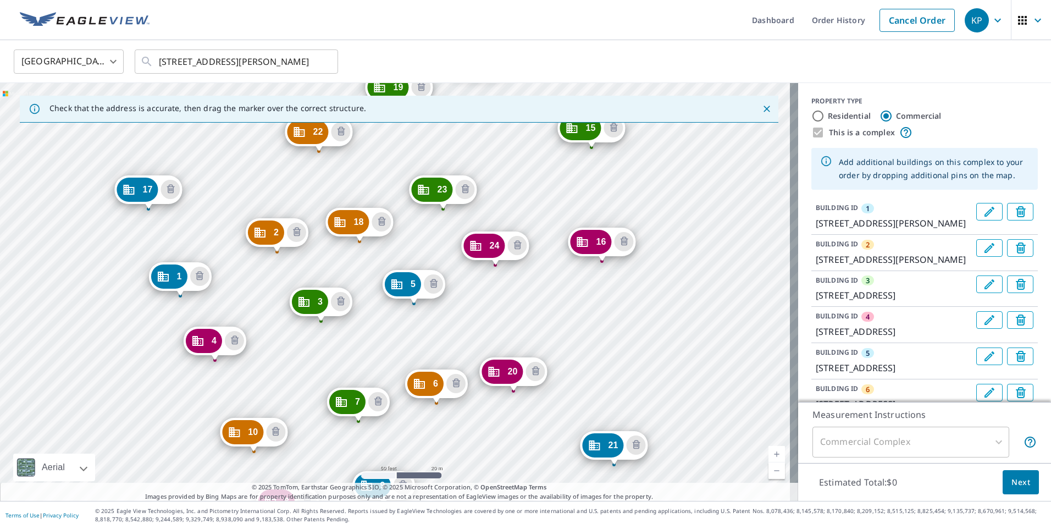
click at [604, 381] on div "2 [STREET_ADDRESS] 3 [STREET_ADDRESS][PERSON_NAME] 4 [STREET_ADDRESS][PERSON_NA…" at bounding box center [399, 292] width 798 height 418
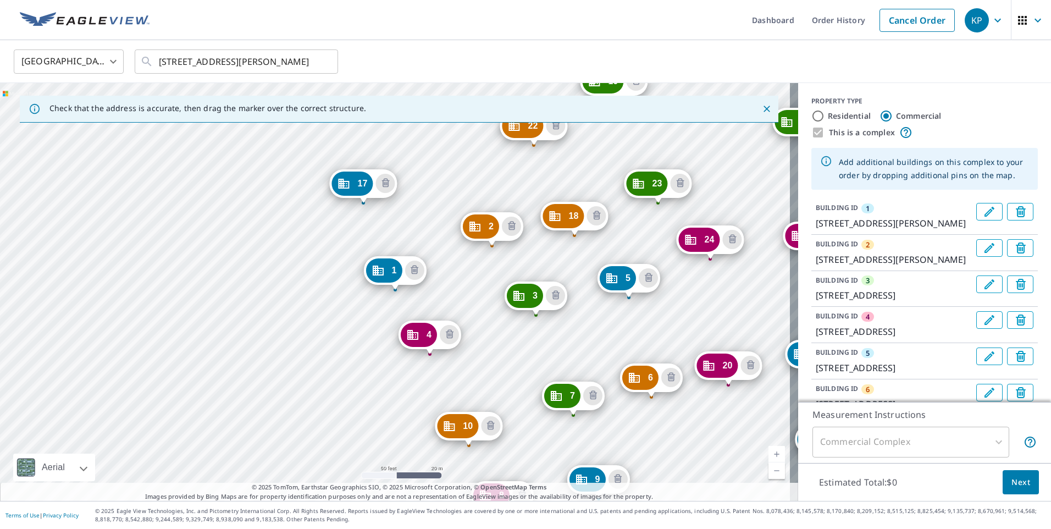
drag, startPoint x: 457, startPoint y: 390, endPoint x: 332, endPoint y: 275, distance: 169.6
click at [332, 275] on div "2 [STREET_ADDRESS] 3 [STREET_ADDRESS][PERSON_NAME] 4 [STREET_ADDRESS][PERSON_NA…" at bounding box center [399, 292] width 798 height 418
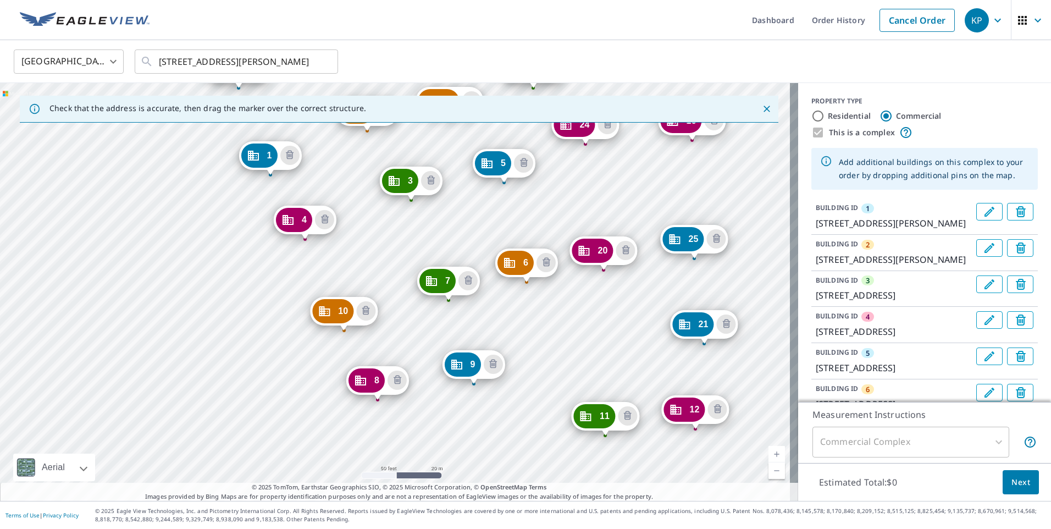
click at [594, 360] on div "2 [STREET_ADDRESS] 3 [STREET_ADDRESS][PERSON_NAME] 4 [STREET_ADDRESS][PERSON_NA…" at bounding box center [399, 292] width 798 height 418
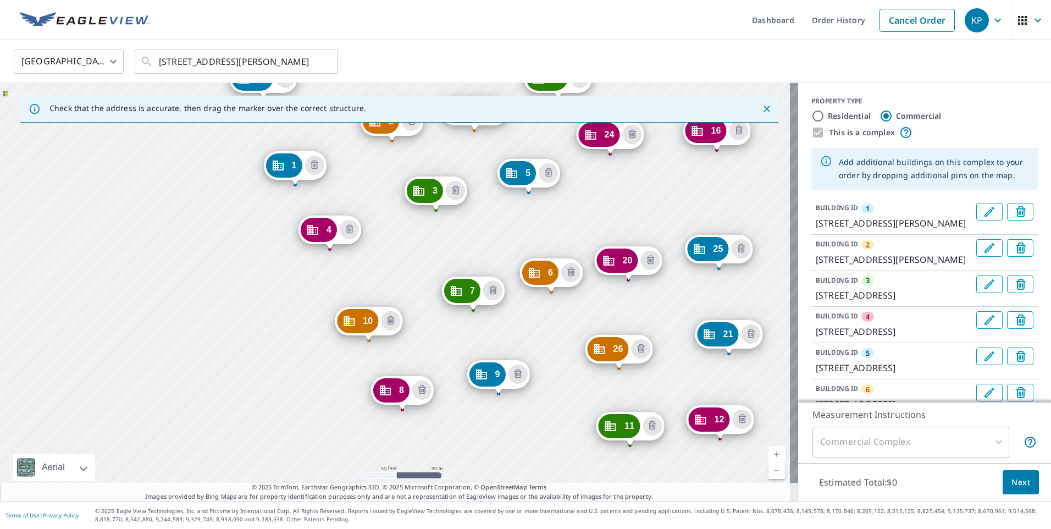
drag, startPoint x: 611, startPoint y: 333, endPoint x: 510, endPoint y: 228, distance: 145.0
click at [510, 228] on div "2 [STREET_ADDRESS] 3 [STREET_ADDRESS][PERSON_NAME] 4 [STREET_ADDRESS][PERSON_NA…" at bounding box center [399, 292] width 798 height 418
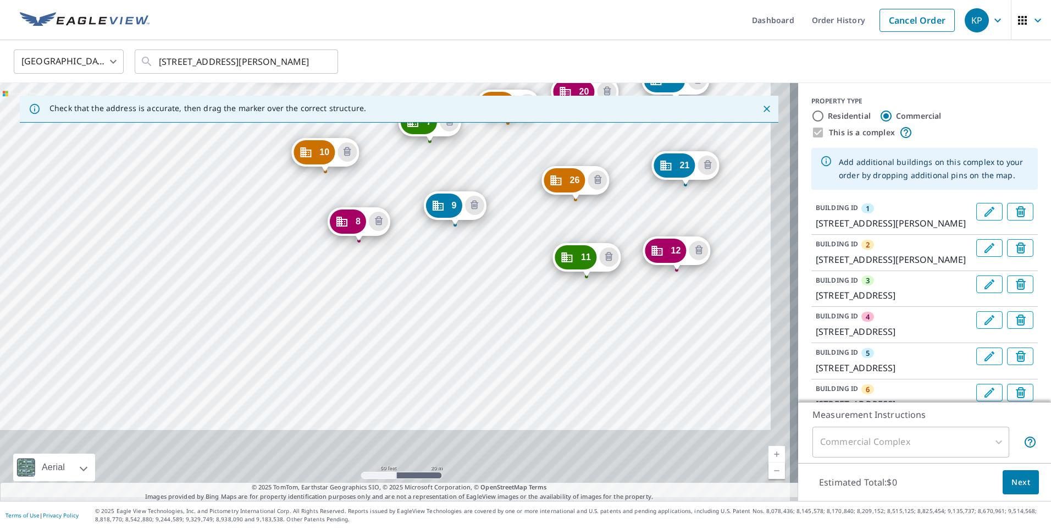
drag, startPoint x: 317, startPoint y: 313, endPoint x: 304, endPoint y: 248, distance: 65.4
click at [304, 248] on div "2 [STREET_ADDRESS] 3 [STREET_ADDRESS][PERSON_NAME] 4 [STREET_ADDRESS][PERSON_NA…" at bounding box center [399, 292] width 798 height 418
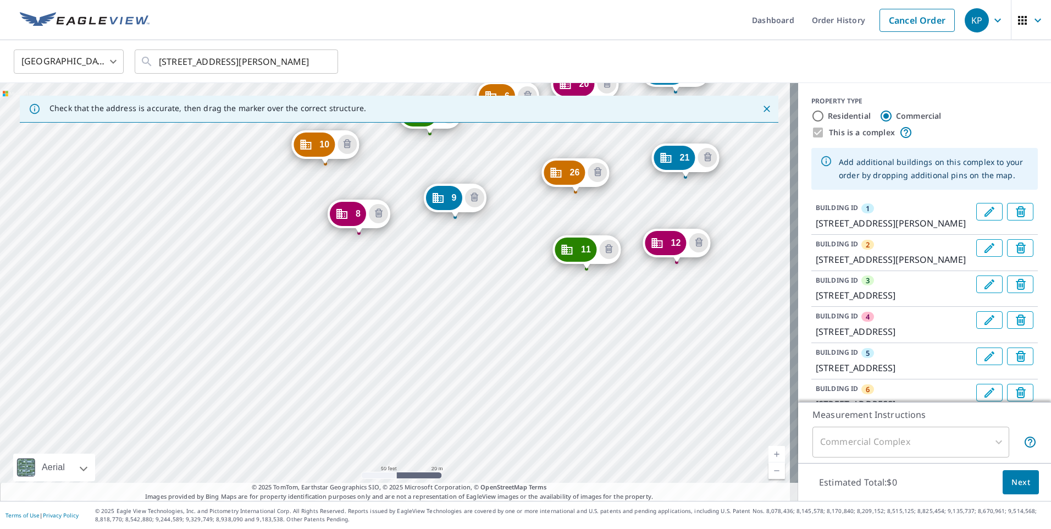
click at [379, 314] on div "2 [STREET_ADDRESS] 3 [STREET_ADDRESS][PERSON_NAME] 4 [STREET_ADDRESS][PERSON_NA…" at bounding box center [399, 292] width 798 height 418
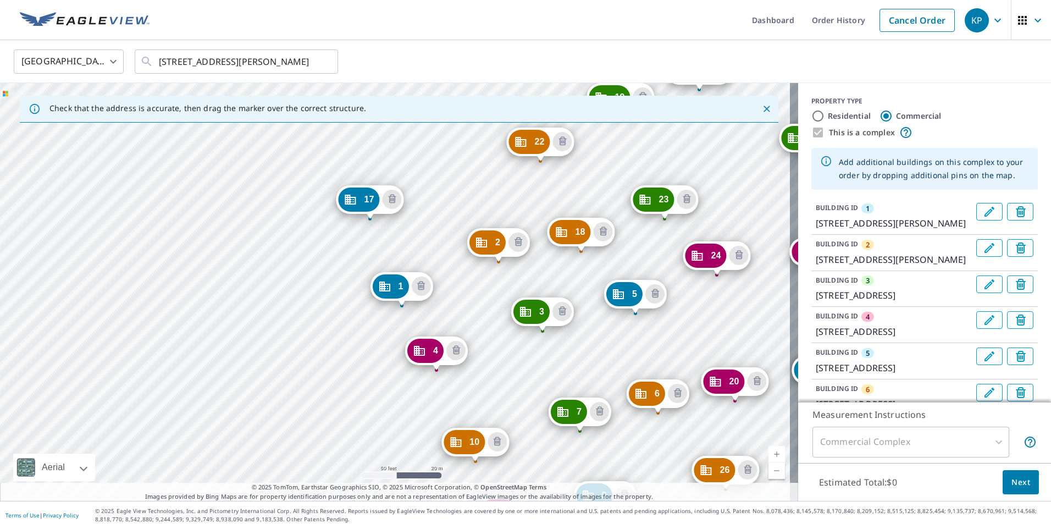
drag, startPoint x: 413, startPoint y: 238, endPoint x: 508, endPoint y: 407, distance: 193.9
click at [510, 407] on div "2 [STREET_ADDRESS] 3 [STREET_ADDRESS][PERSON_NAME] 4 [STREET_ADDRESS][PERSON_NA…" at bounding box center [399, 292] width 798 height 418
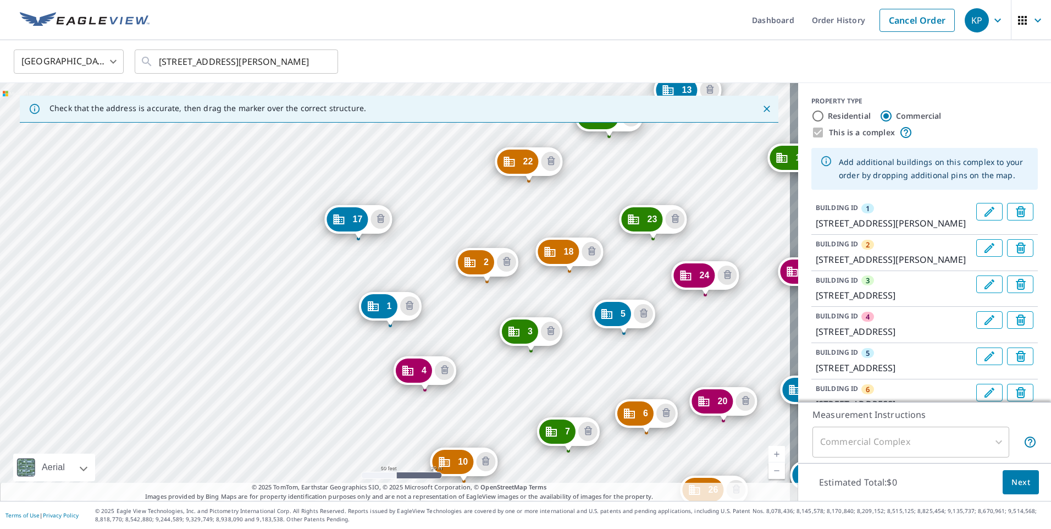
click at [459, 199] on div "2 [STREET_ADDRESS] 3 [STREET_ADDRESS][PERSON_NAME] 4 [STREET_ADDRESS][PERSON_NA…" at bounding box center [399, 292] width 798 height 418
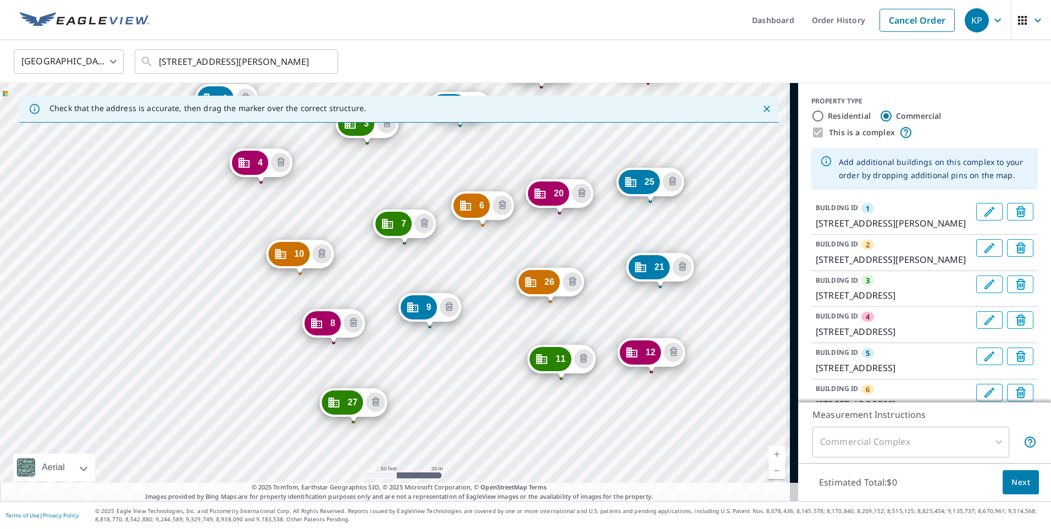
drag, startPoint x: 529, startPoint y: 248, endPoint x: 443, endPoint y: 176, distance: 111.5
click at [444, 176] on div "2 [STREET_ADDRESS] 3 [STREET_ADDRESS][PERSON_NAME] 4 [STREET_ADDRESS][PERSON_NA…" at bounding box center [399, 292] width 798 height 418
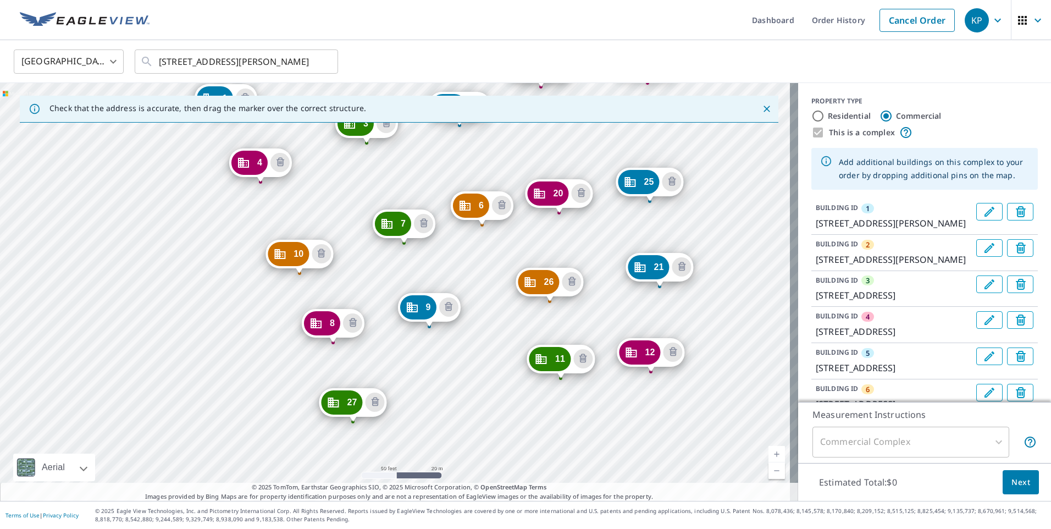
click at [498, 395] on div "2 [STREET_ADDRESS] 3 [STREET_ADDRESS][PERSON_NAME] 4 [STREET_ADDRESS][PERSON_NA…" at bounding box center [399, 292] width 798 height 418
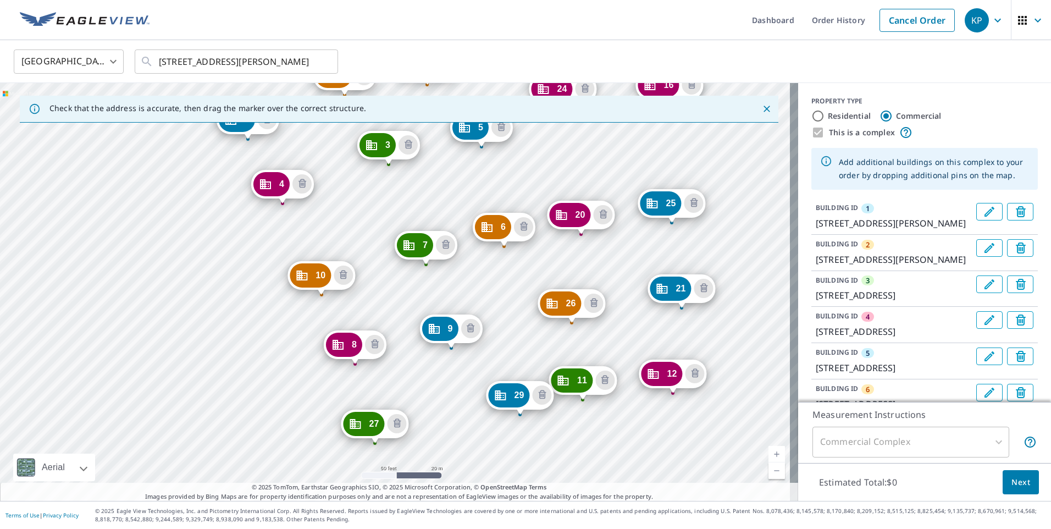
click at [391, 281] on div "2 [STREET_ADDRESS] 3 [STREET_ADDRESS][PERSON_NAME] 4 [STREET_ADDRESS][PERSON_NA…" at bounding box center [399, 292] width 798 height 418
click at [1022, 485] on button "Next" at bounding box center [1020, 482] width 36 height 25
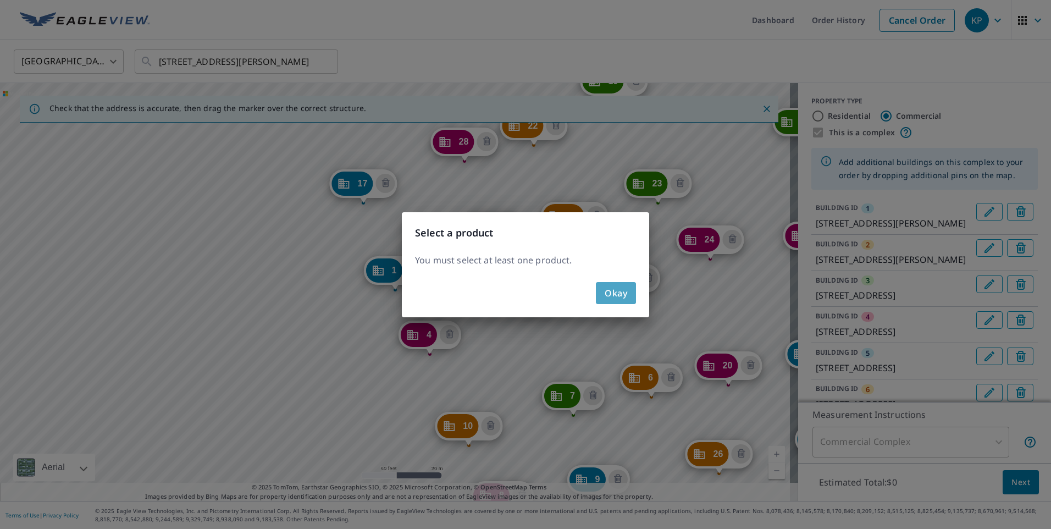
click at [619, 288] on span "Okay" at bounding box center [615, 292] width 23 height 15
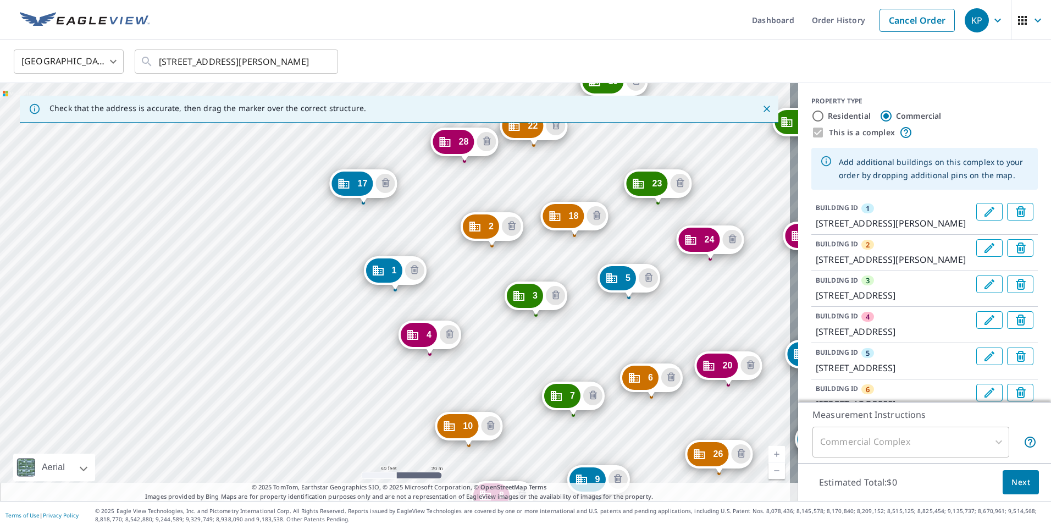
click at [912, 442] on div "Commercial Complex" at bounding box center [910, 441] width 197 height 31
click at [988, 443] on div "Commercial Complex" at bounding box center [910, 441] width 197 height 31
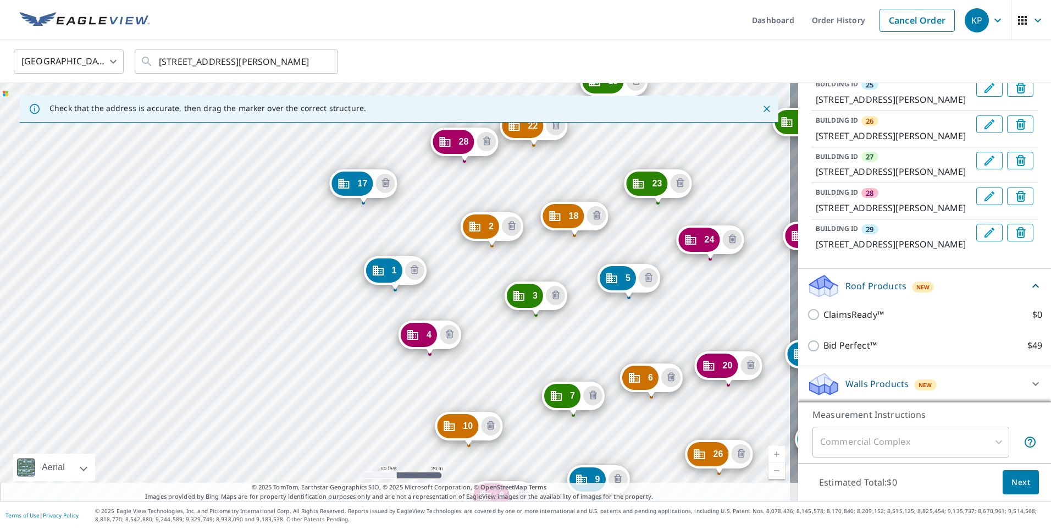
scroll to position [1373, 0]
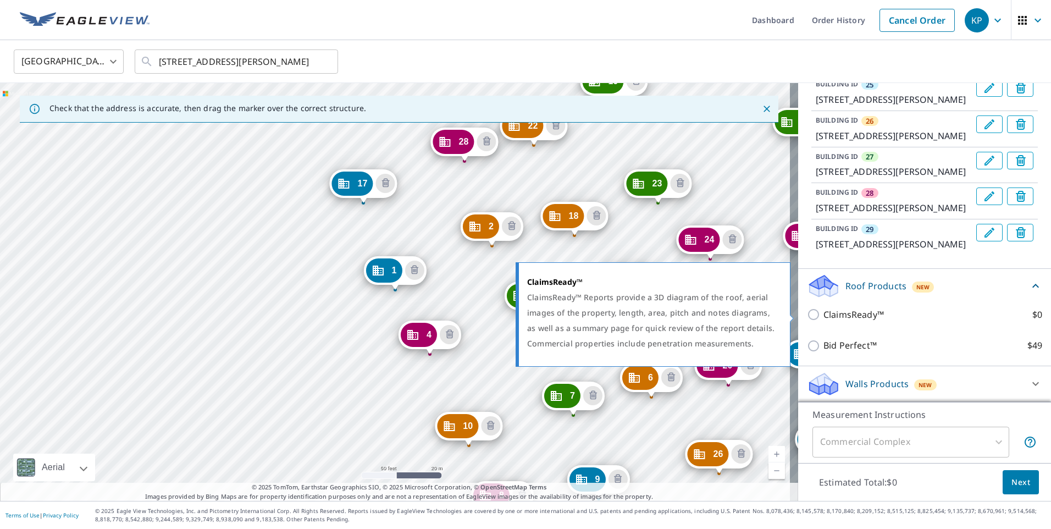
click at [807, 314] on input "ClaimsReady™ $0" at bounding box center [815, 314] width 16 height 13
checkbox input "true"
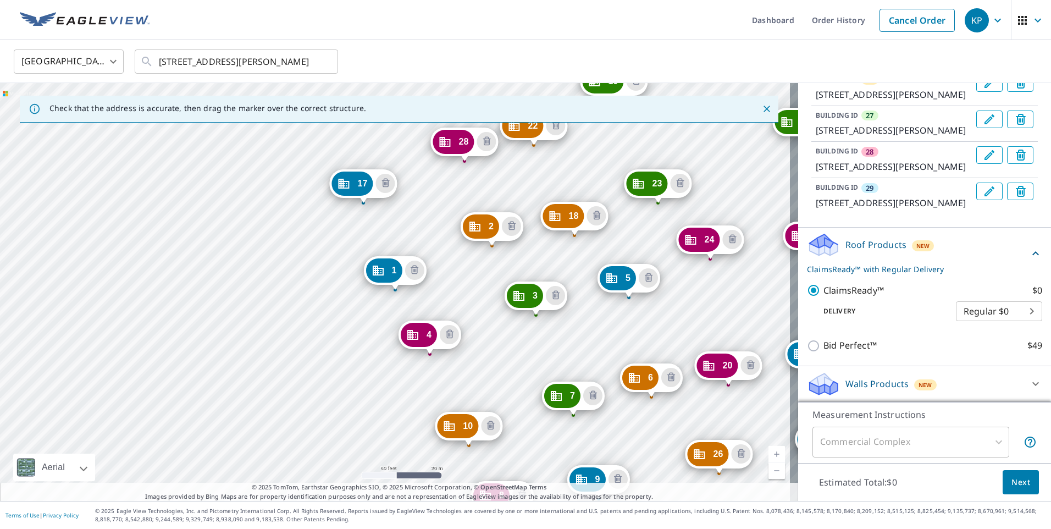
click at [1017, 481] on span "Next" at bounding box center [1020, 482] width 19 height 14
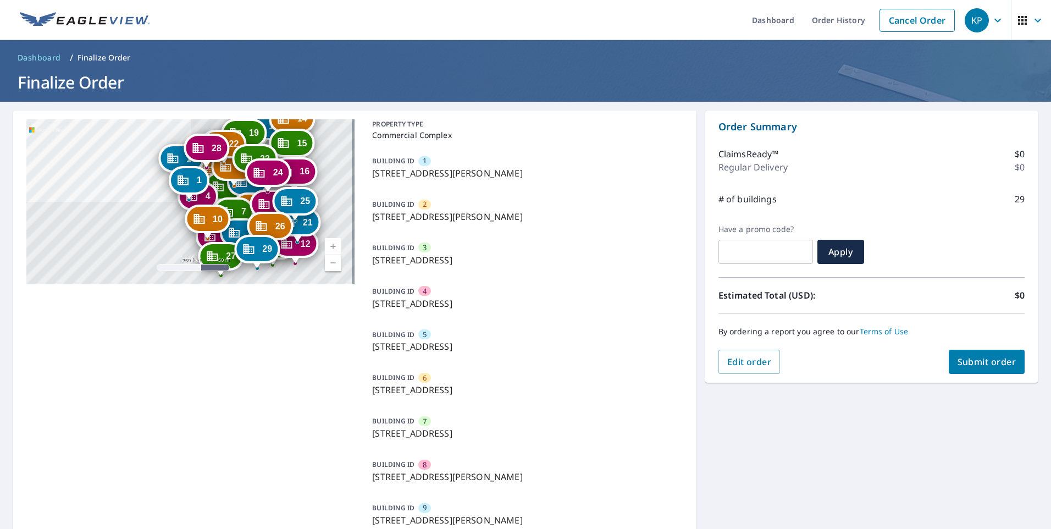
click at [330, 249] on link "Current Level 17, Zoom In" at bounding box center [333, 246] width 16 height 16
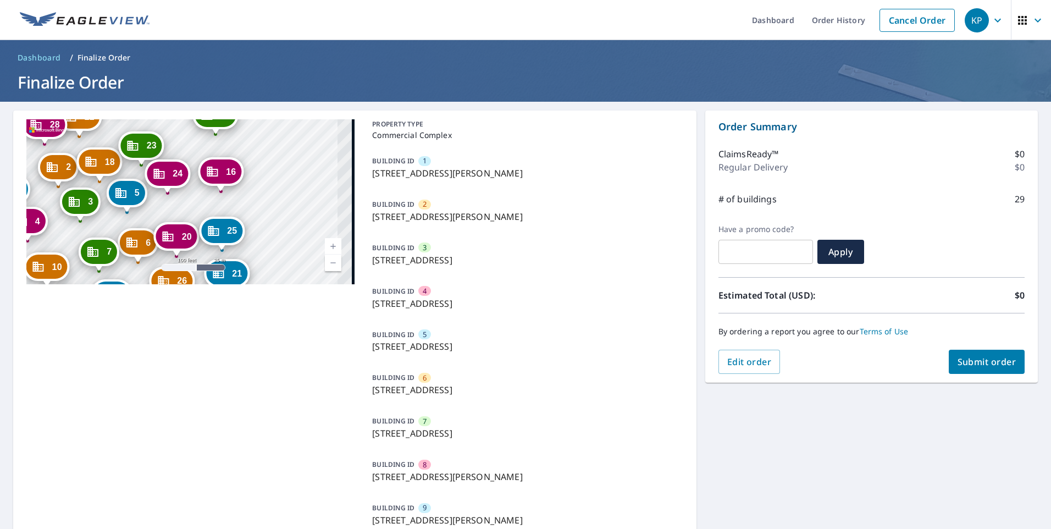
drag, startPoint x: 234, startPoint y: 234, endPoint x: 124, endPoint y: 225, distance: 110.8
click at [124, 225] on div "2 [STREET_ADDRESS] 3 [STREET_ADDRESS][PERSON_NAME] 4 [STREET_ADDRESS][PERSON_NA…" at bounding box center [190, 201] width 328 height 165
click at [331, 265] on link "Current Level 18, Zoom Out" at bounding box center [333, 262] width 16 height 16
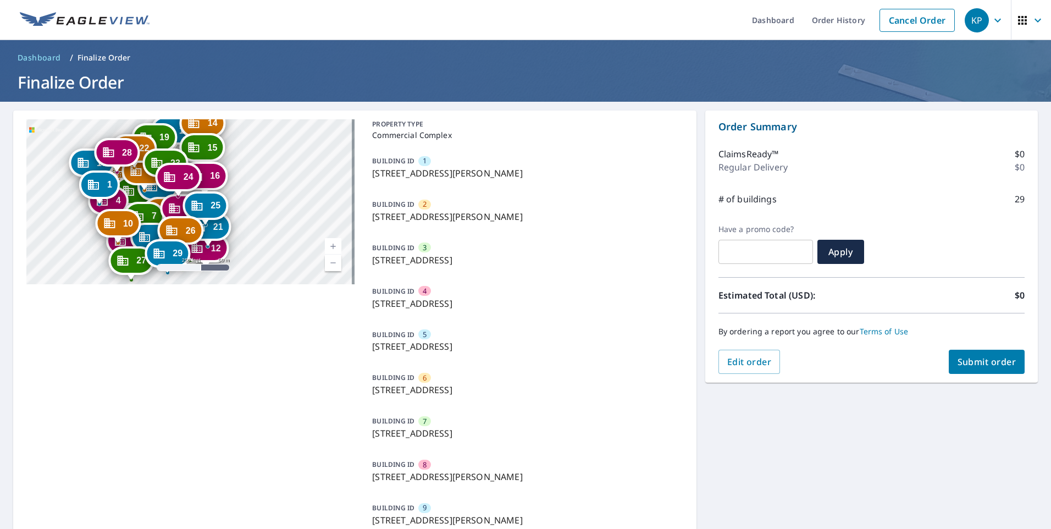
click at [333, 247] on link "Current Level 17, Zoom In" at bounding box center [333, 246] width 16 height 16
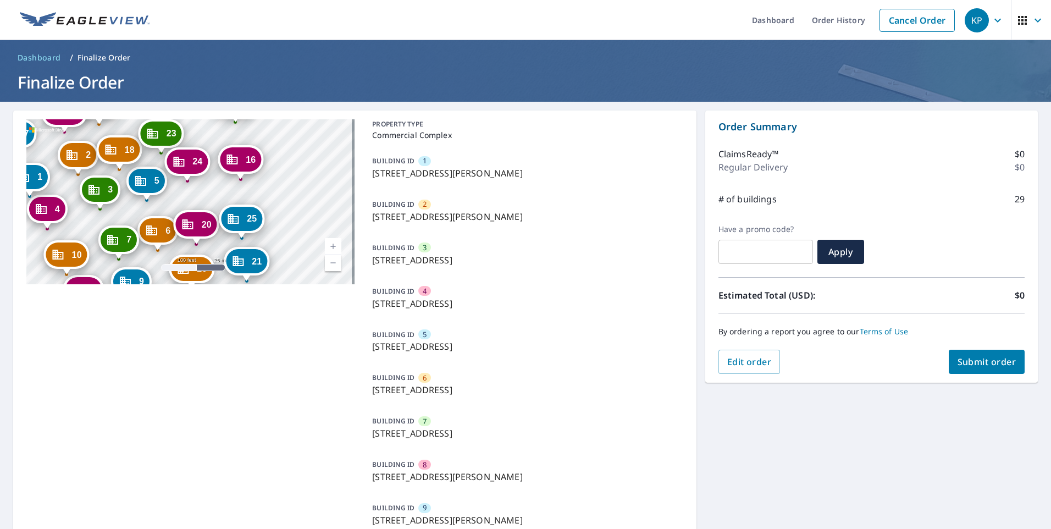
drag, startPoint x: 300, startPoint y: 232, endPoint x: 321, endPoint y: 219, distance: 24.9
click at [321, 219] on div "2 [STREET_ADDRESS] 3 [STREET_ADDRESS][PERSON_NAME] 4 [STREET_ADDRESS][PERSON_NA…" at bounding box center [190, 201] width 328 height 165
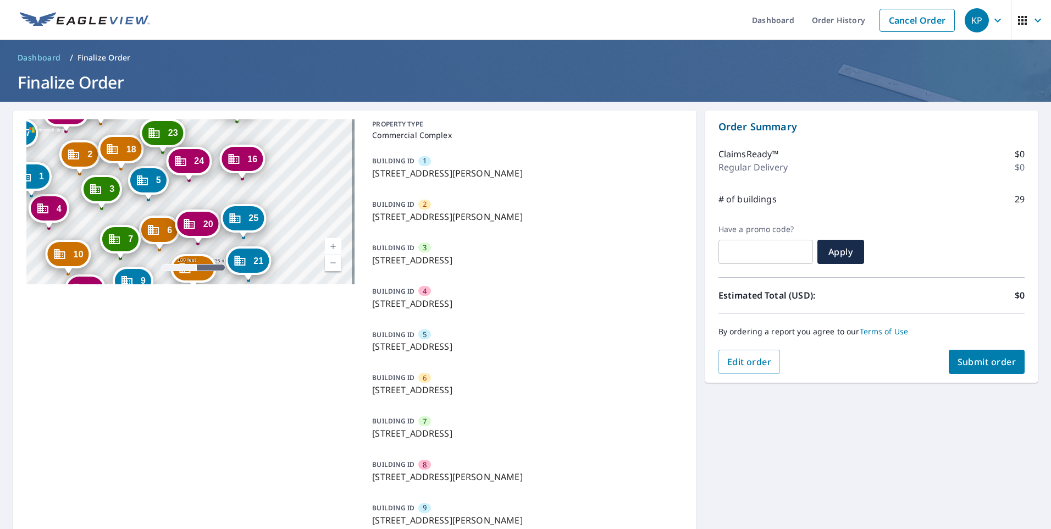
click at [985, 360] on span "Submit order" at bounding box center [986, 362] width 59 height 12
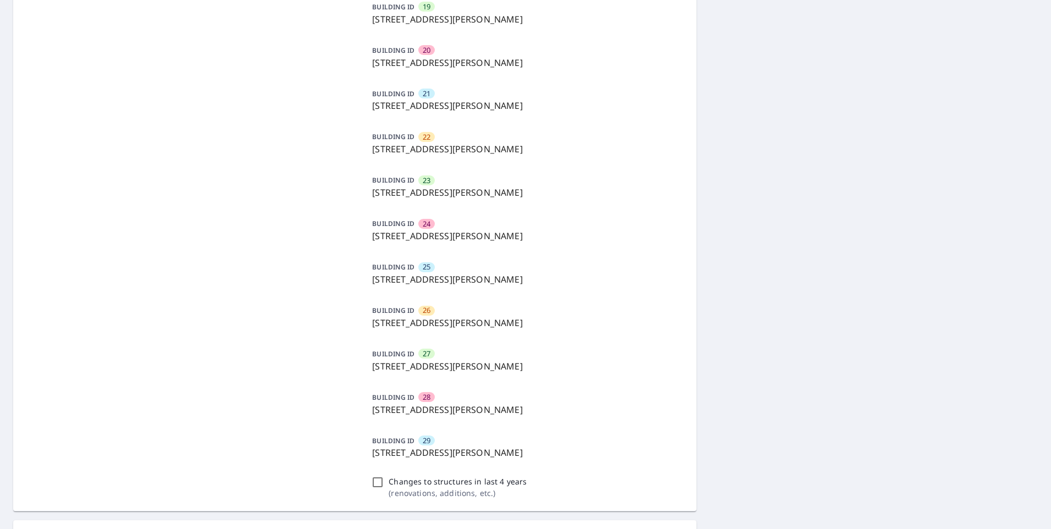
scroll to position [1264, 0]
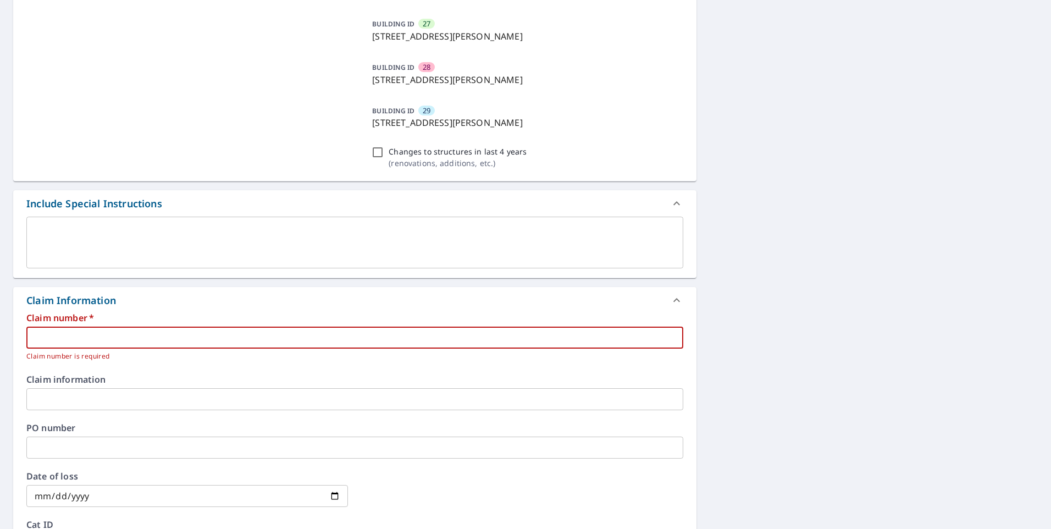
click at [75, 340] on input "text" at bounding box center [354, 337] width 657 height 22
paste input "1000554135"
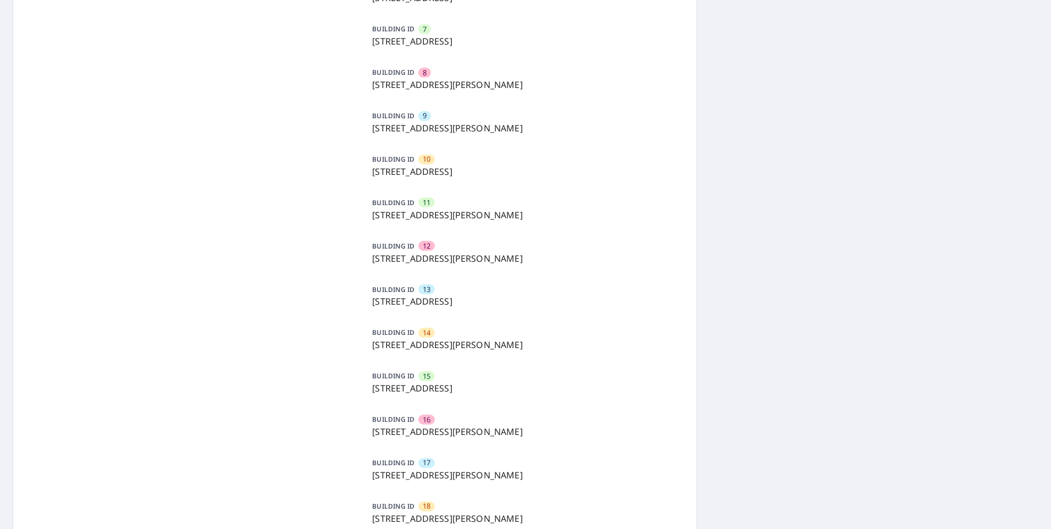
scroll to position [7, 0]
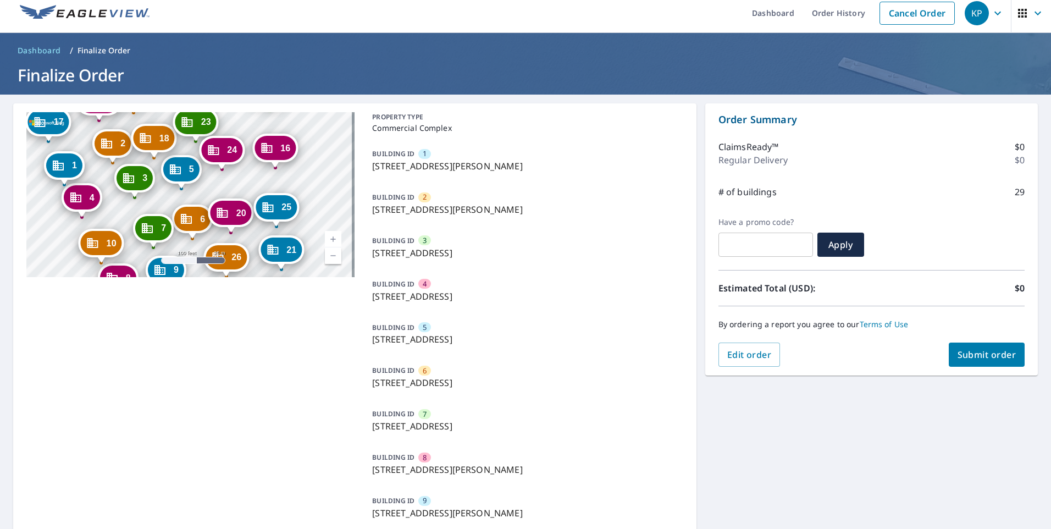
drag, startPoint x: 267, startPoint y: 220, endPoint x: 140, endPoint y: 212, distance: 126.6
click at [141, 212] on div "2 [STREET_ADDRESS] 3 [STREET_ADDRESS][PERSON_NAME] 4 [STREET_ADDRESS][PERSON_NA…" at bounding box center [190, 194] width 328 height 165
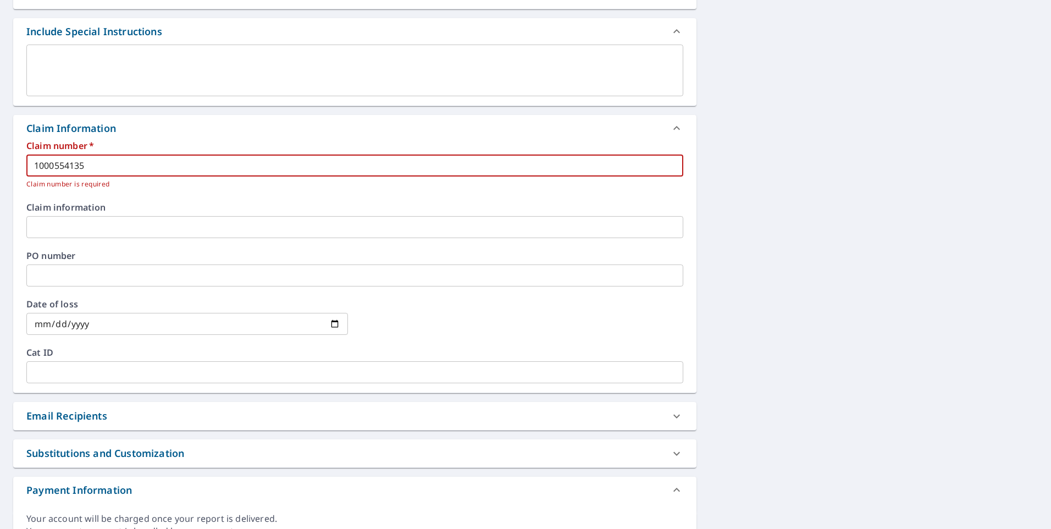
scroll to position [1491, 0]
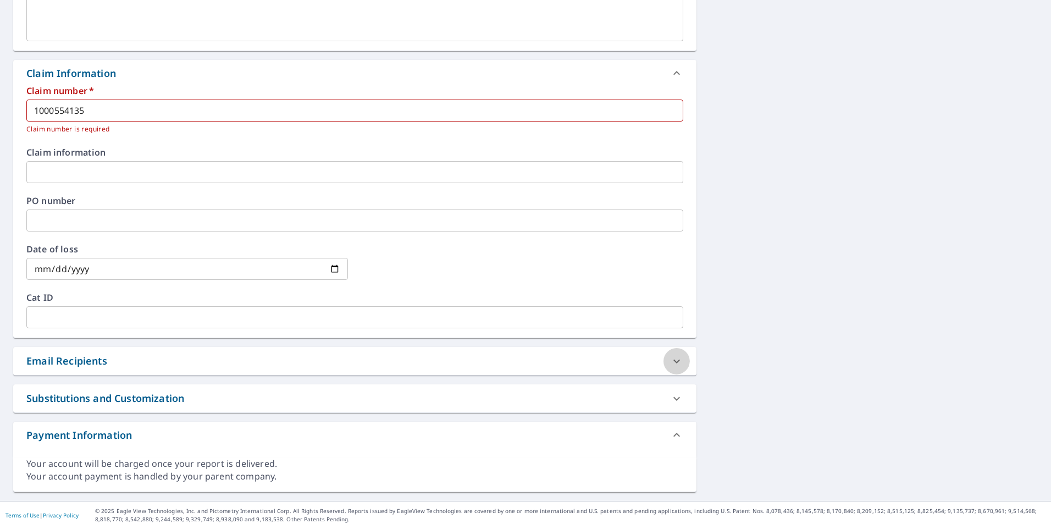
click at [670, 361] on icon at bounding box center [676, 360] width 13 height 13
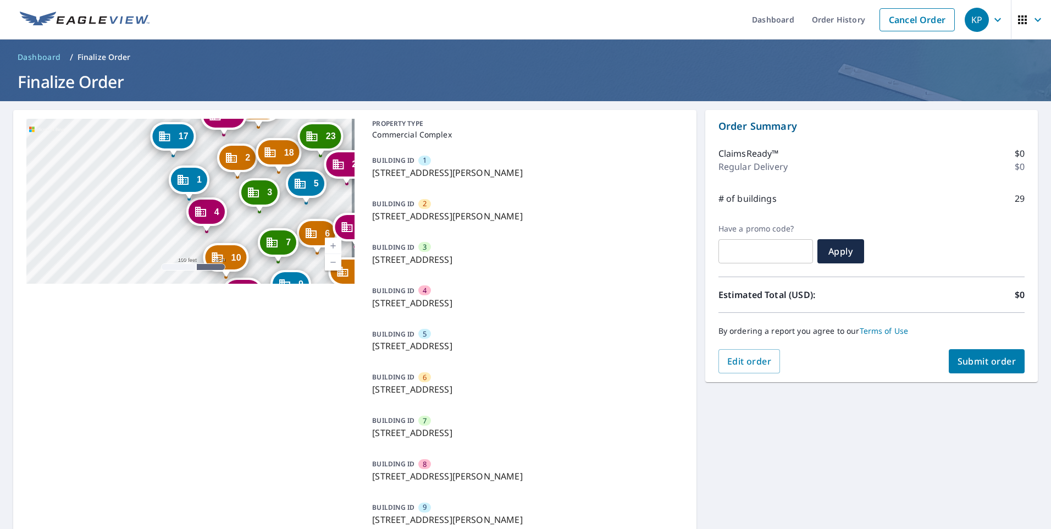
scroll to position [0, 0]
click at [972, 358] on span "Submit order" at bounding box center [986, 362] width 59 height 12
click at [982, 361] on span "Submit order" at bounding box center [986, 362] width 59 height 12
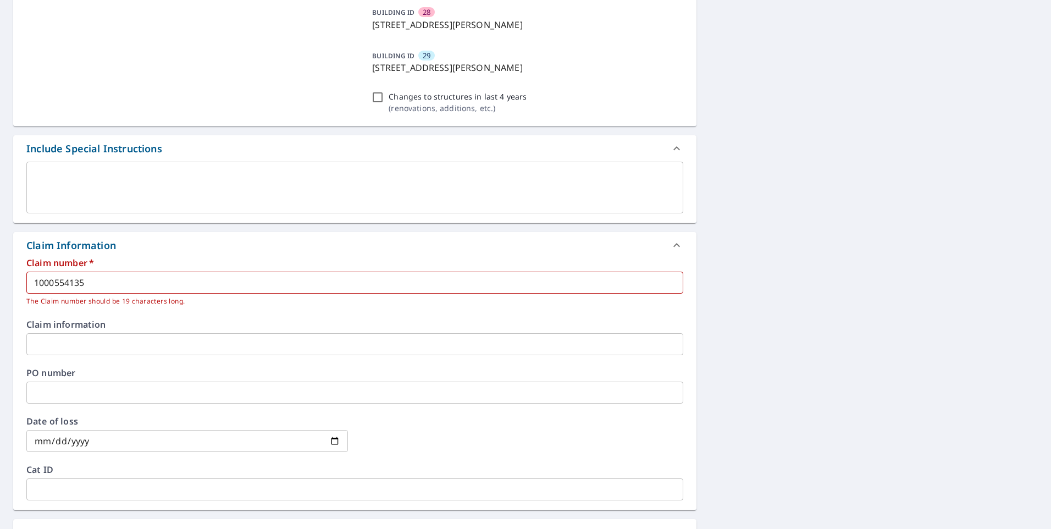
scroll to position [1484, 0]
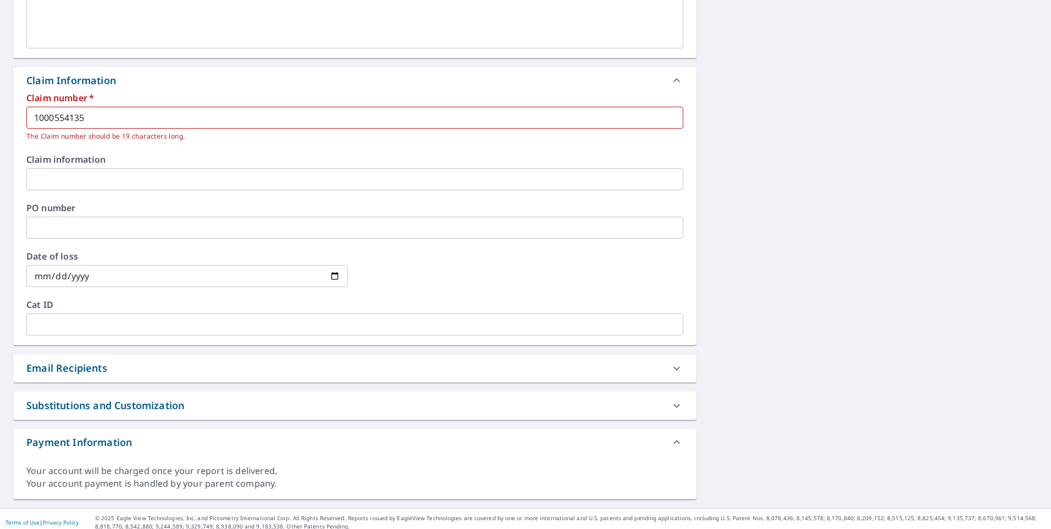
click at [114, 118] on input "1000554135" at bounding box center [354, 118] width 657 height 22
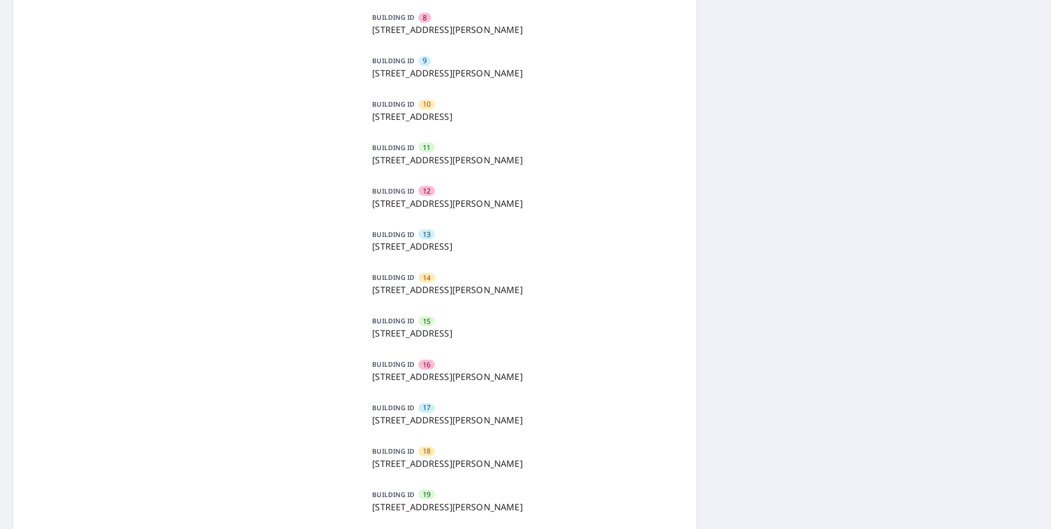
scroll to position [117, 0]
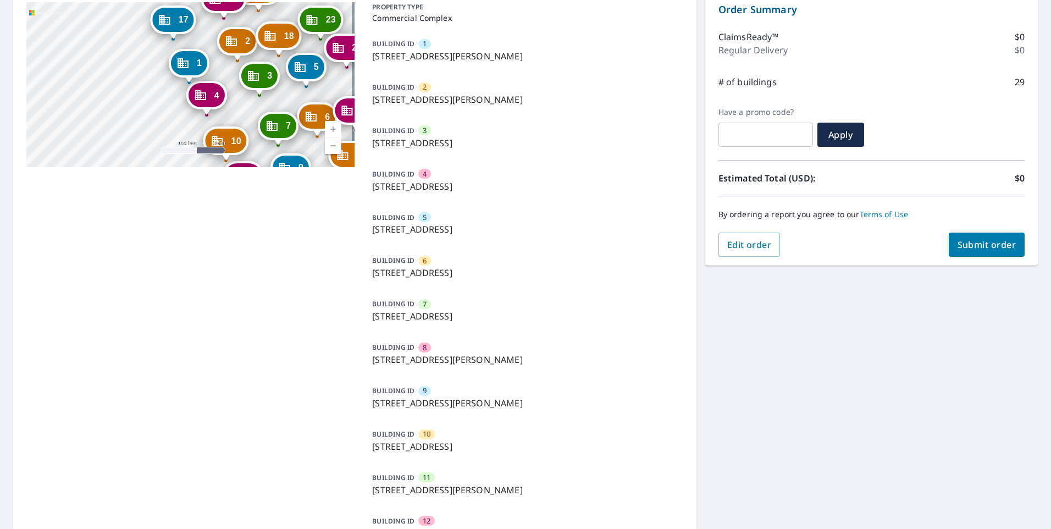
click at [978, 245] on span "Submit order" at bounding box center [986, 244] width 59 height 12
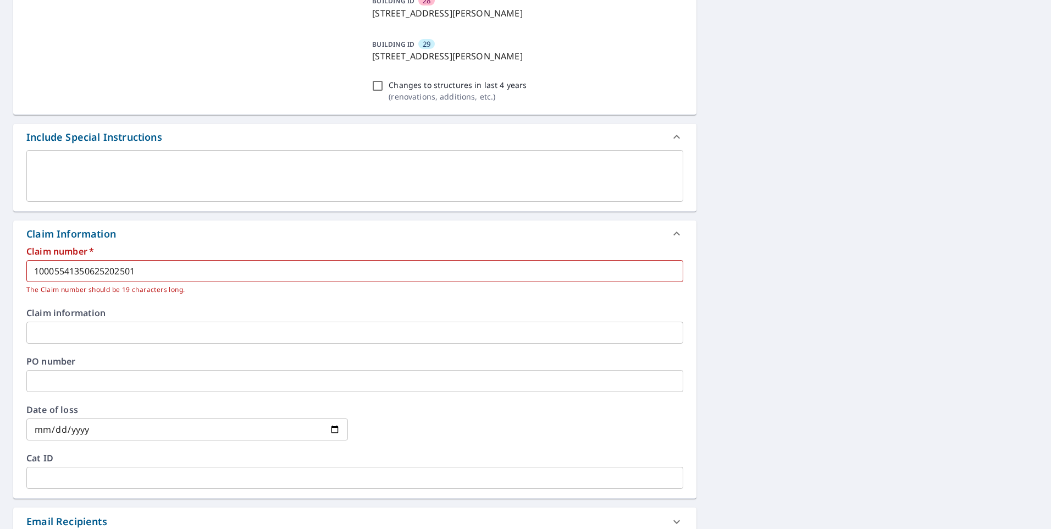
scroll to position [1436, 0]
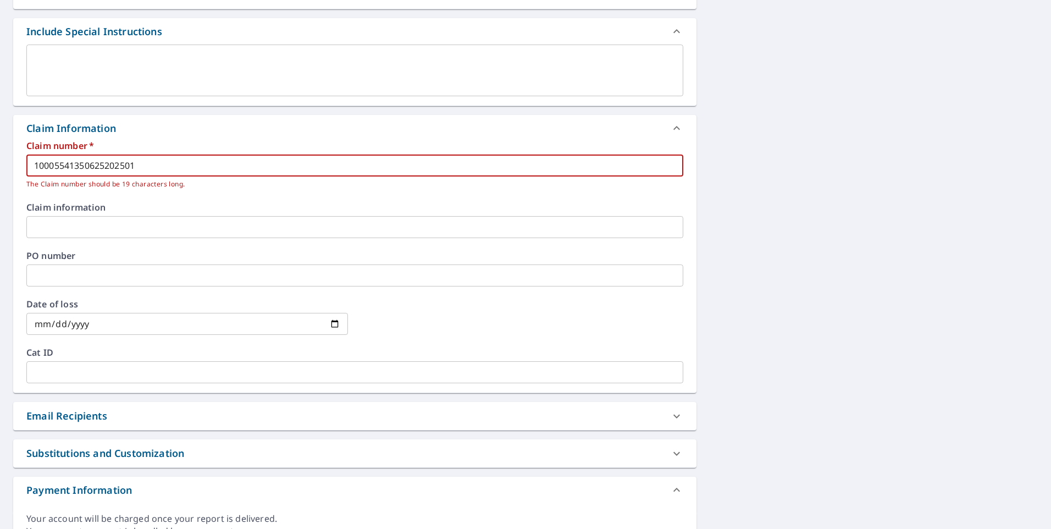
click at [138, 168] on input "10005541350625202501" at bounding box center [354, 165] width 657 height 22
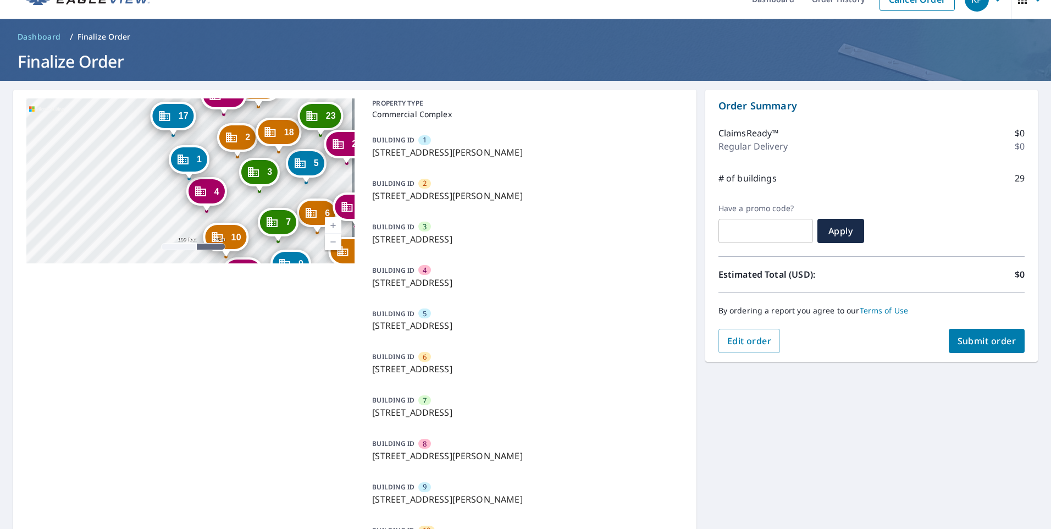
scroll to position [0, 0]
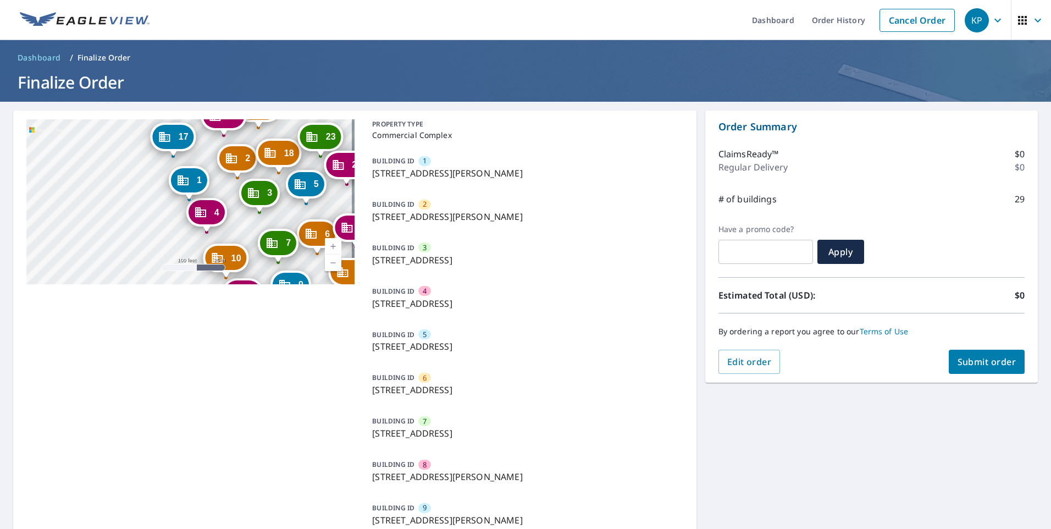
type input "1000554135062520250"
click at [997, 362] on span "Submit order" at bounding box center [986, 362] width 59 height 12
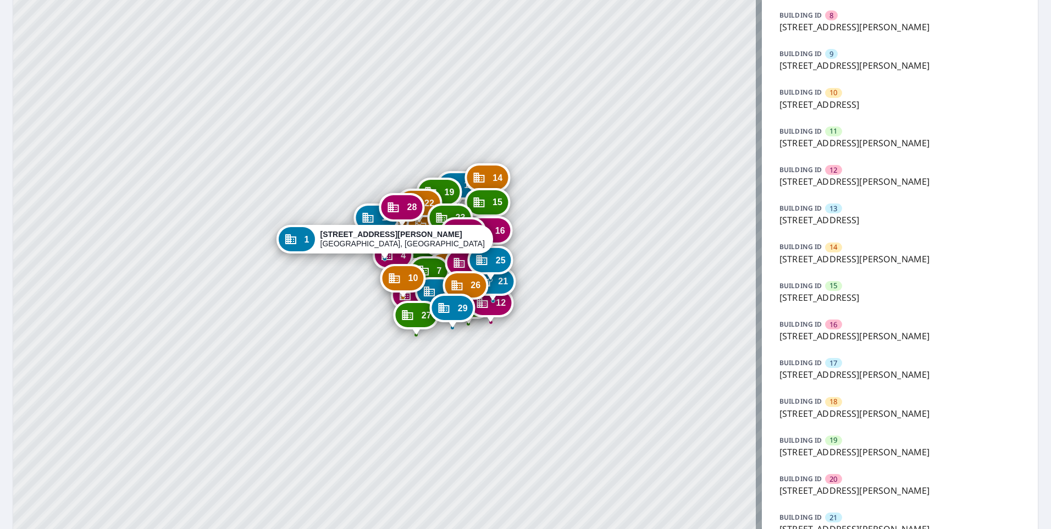
scroll to position [714, 0]
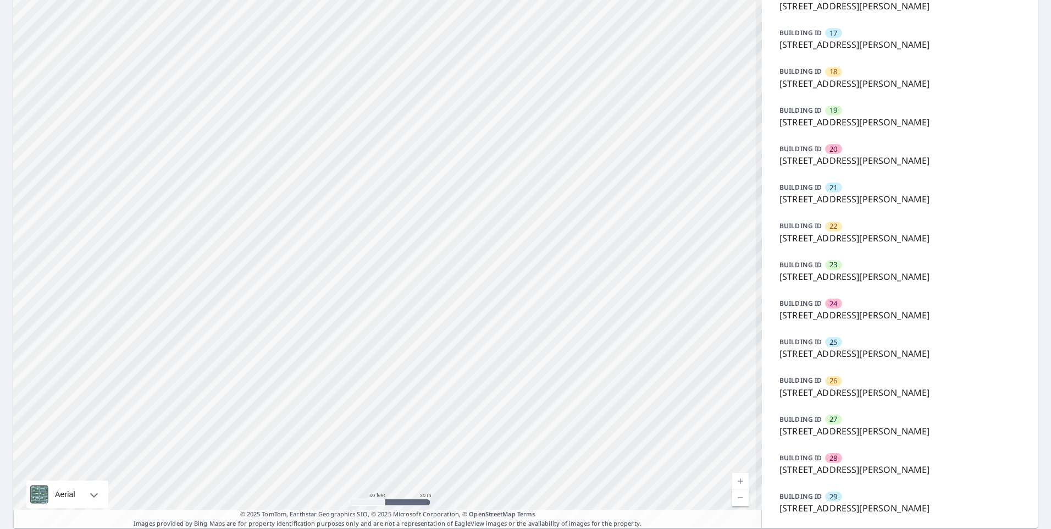
drag, startPoint x: 582, startPoint y: 202, endPoint x: 713, endPoint y: 450, distance: 280.0
drag, startPoint x: 423, startPoint y: 157, endPoint x: 523, endPoint y: 413, distance: 275.4
